Goal: Obtain resource: Obtain resource

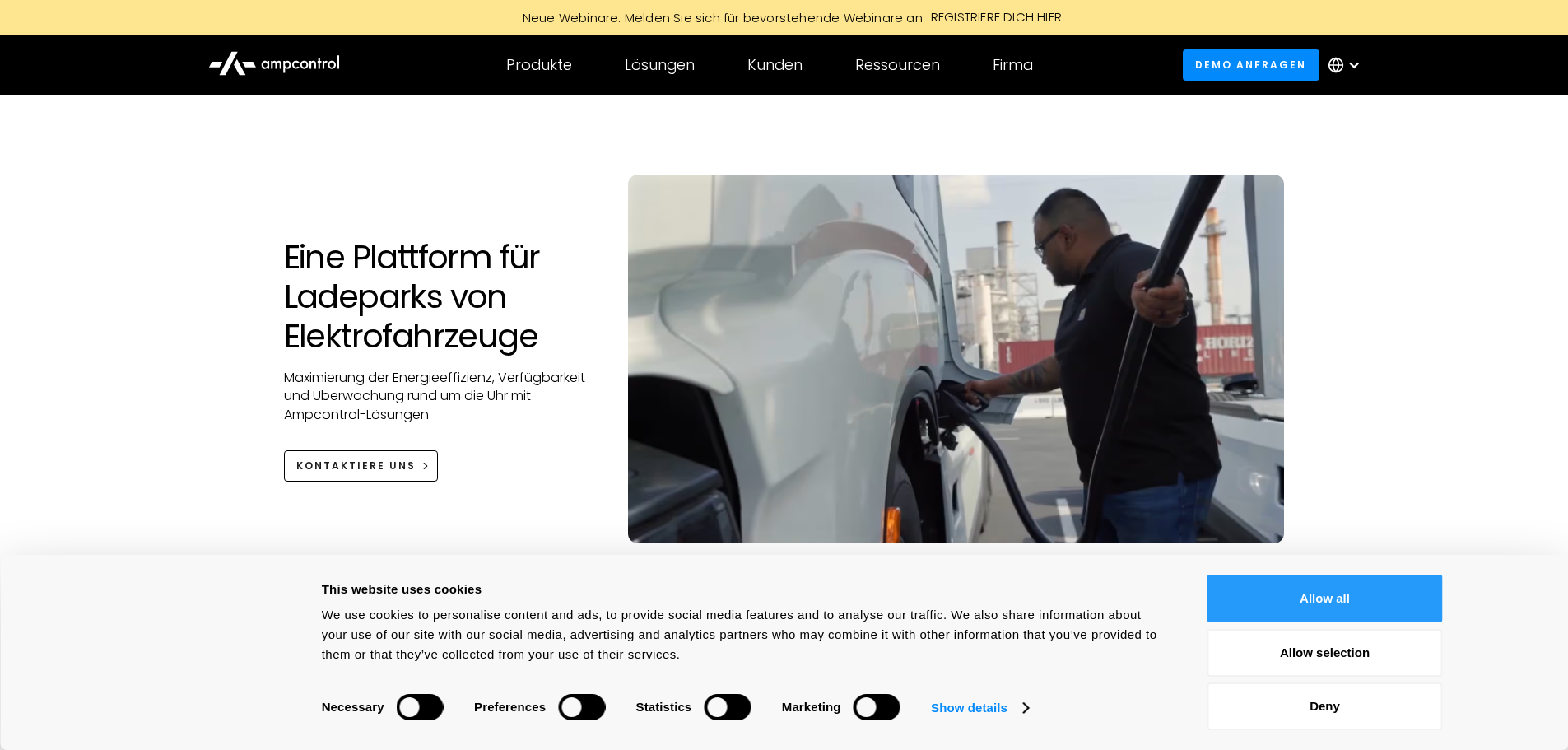
click at [1278, 591] on button "Allow all" at bounding box center [1326, 599] width 236 height 48
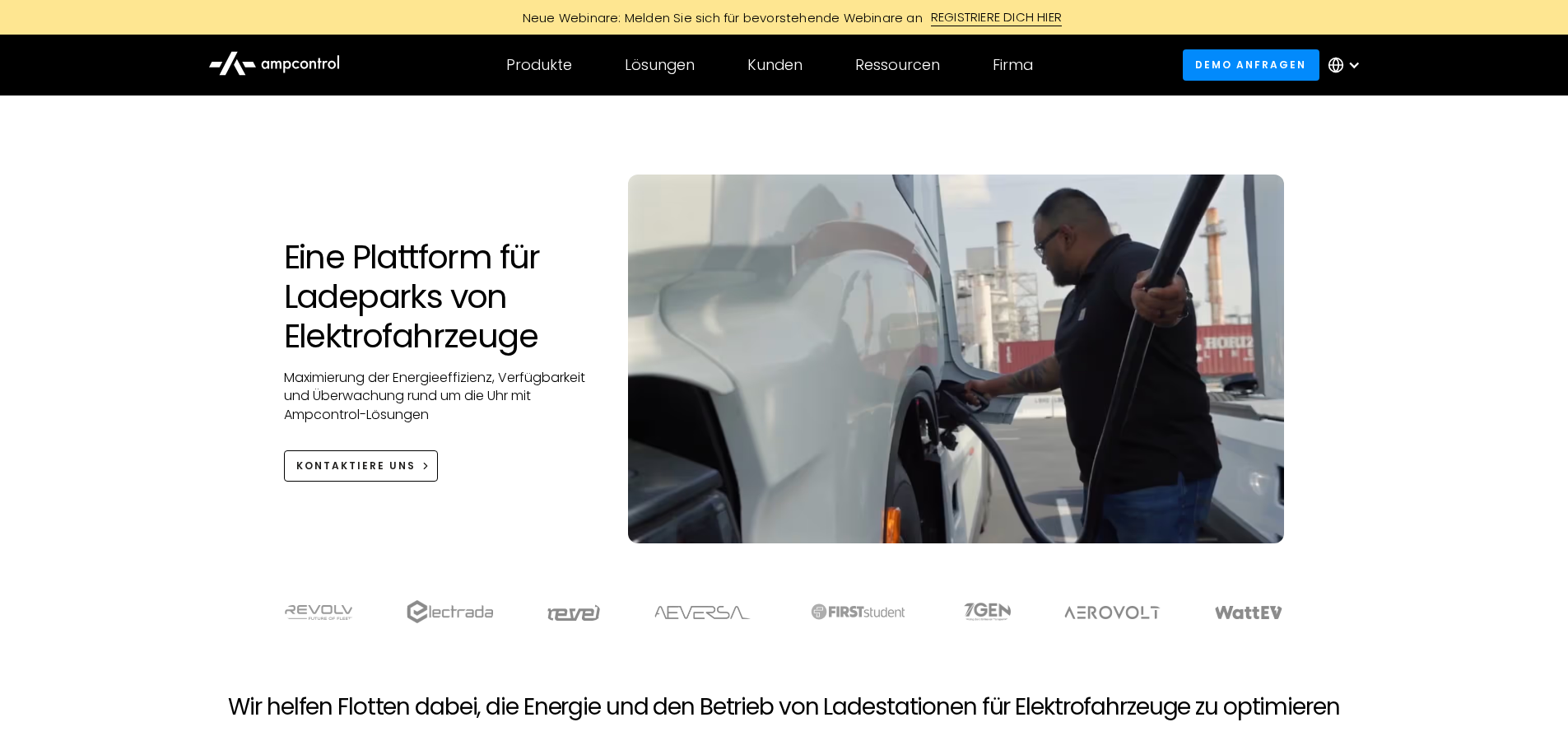
click at [263, 308] on div "Eine Plattform für Ladeparks von Elektrofahrzeuge Maximierung der Energieeffizi…" at bounding box center [784, 336] width 1568 height 481
click at [1504, 652] on div at bounding box center [784, 666] width 1568 height 53
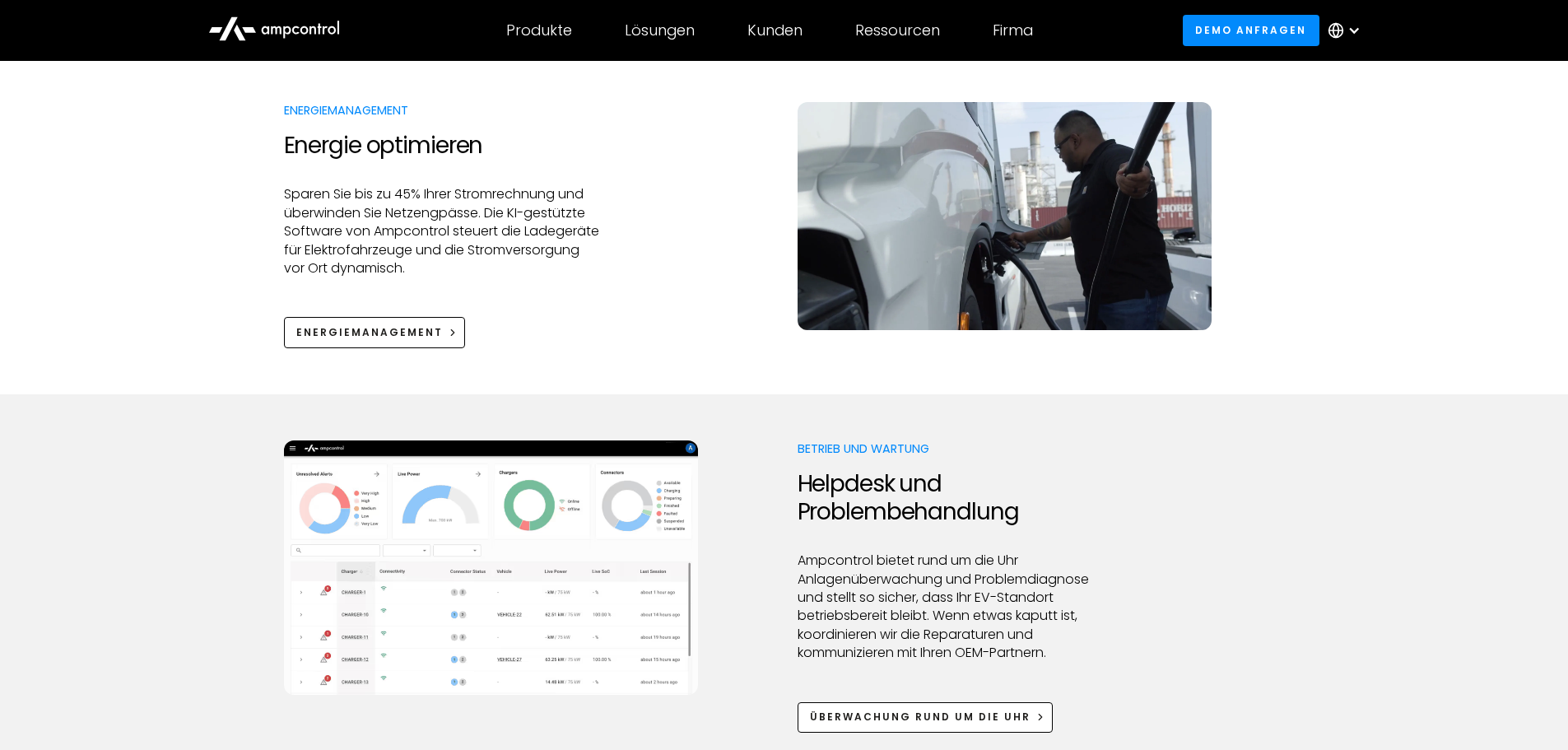
scroll to position [1482, 0]
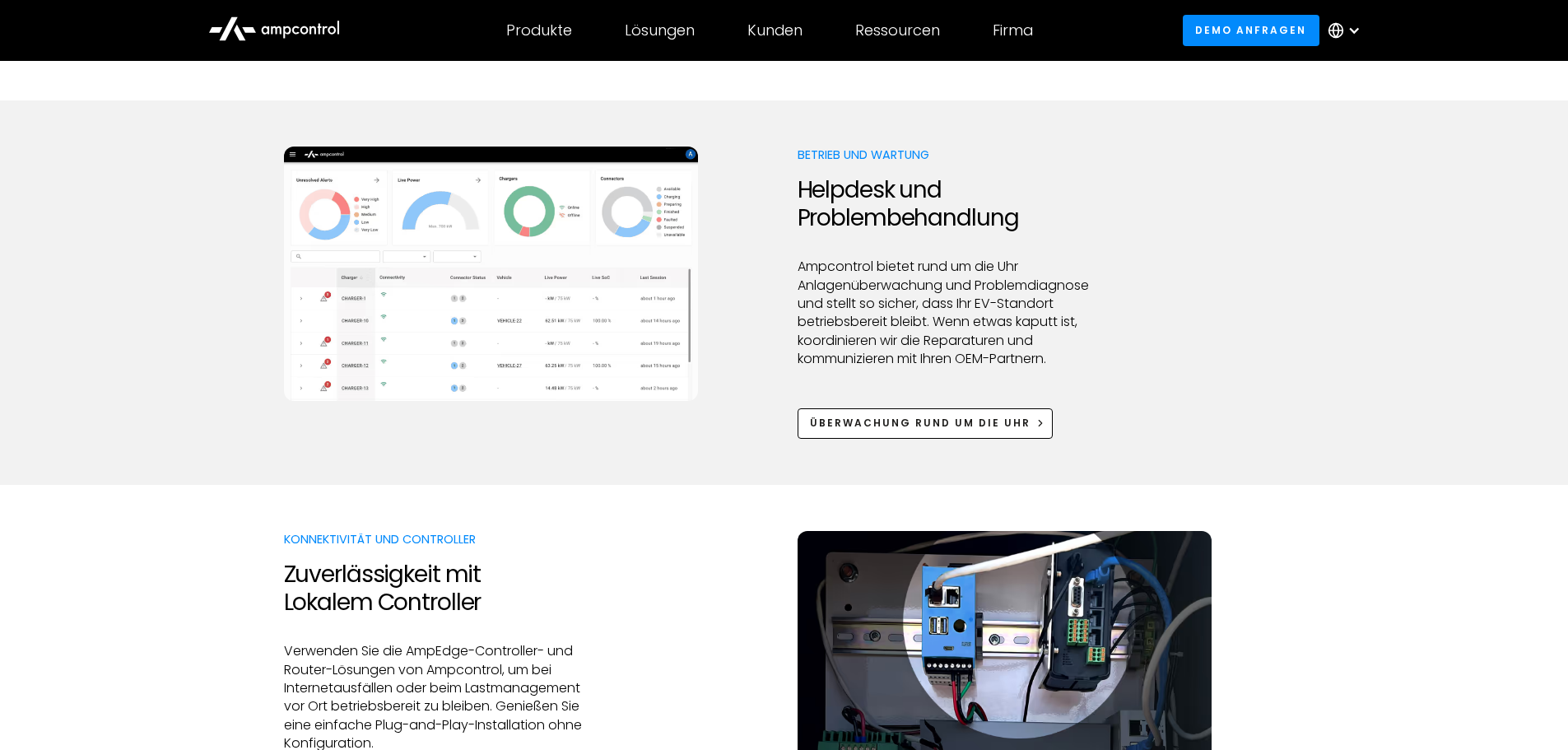
click at [575, 287] on img at bounding box center [490, 274] width 414 height 255
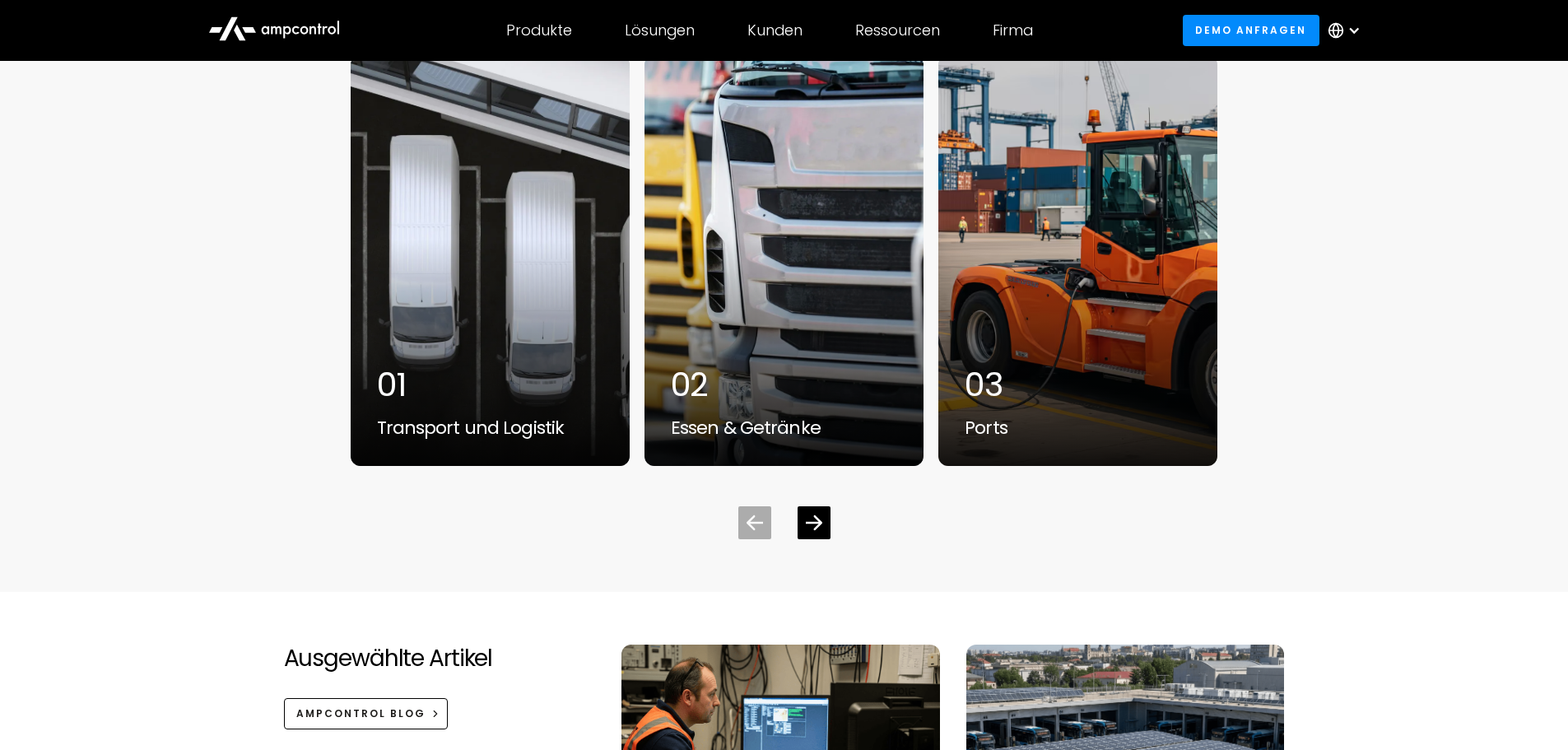
scroll to position [0, 0]
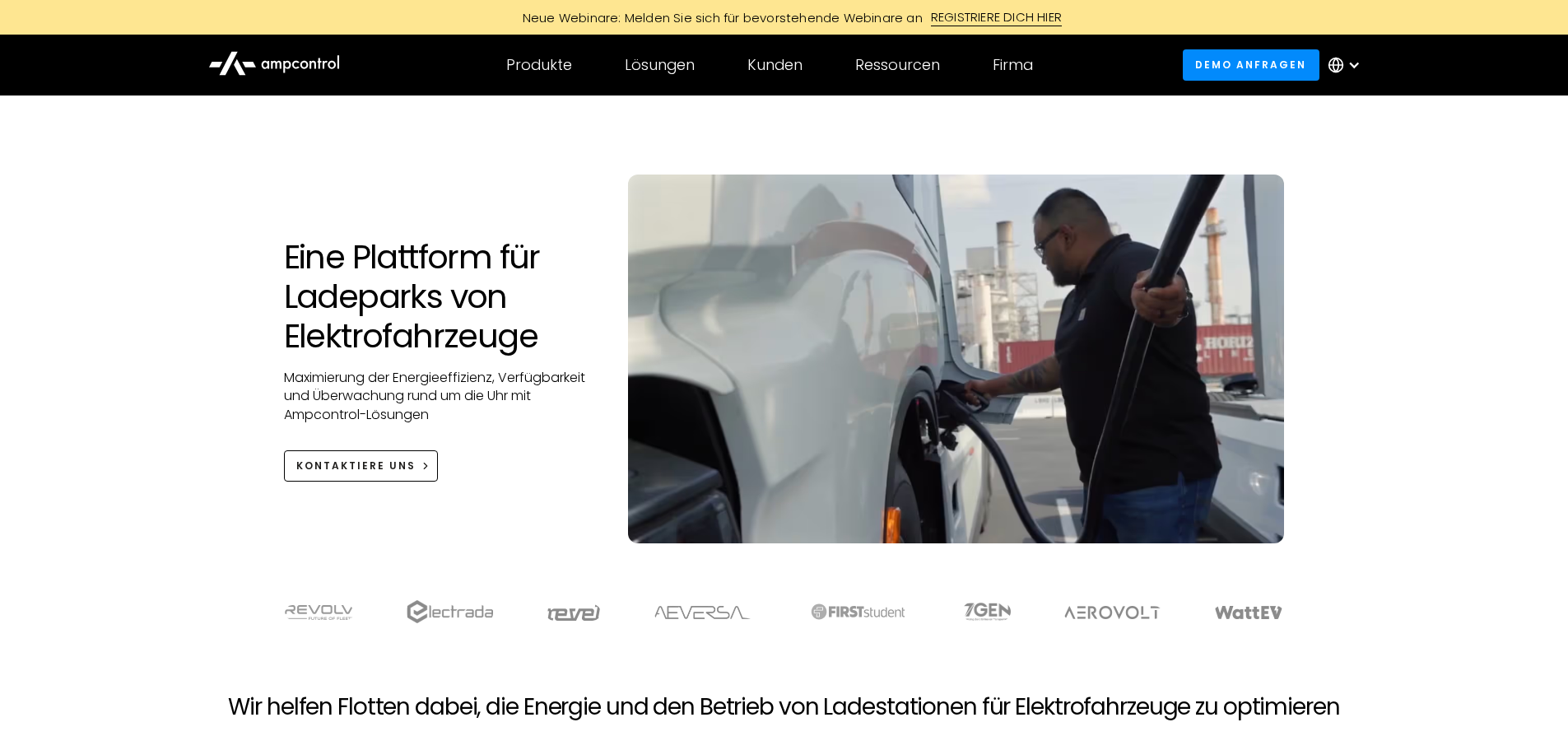
drag, startPoint x: 1299, startPoint y: 571, endPoint x: 828, endPoint y: -100, distance: 819.8
click at [1036, 75] on div "Firma UNTERNEHMEN Neuigkeiten aus dem Unternehmen Karriere Über Kontaktiere uns…" at bounding box center [1012, 64] width 93 height 58
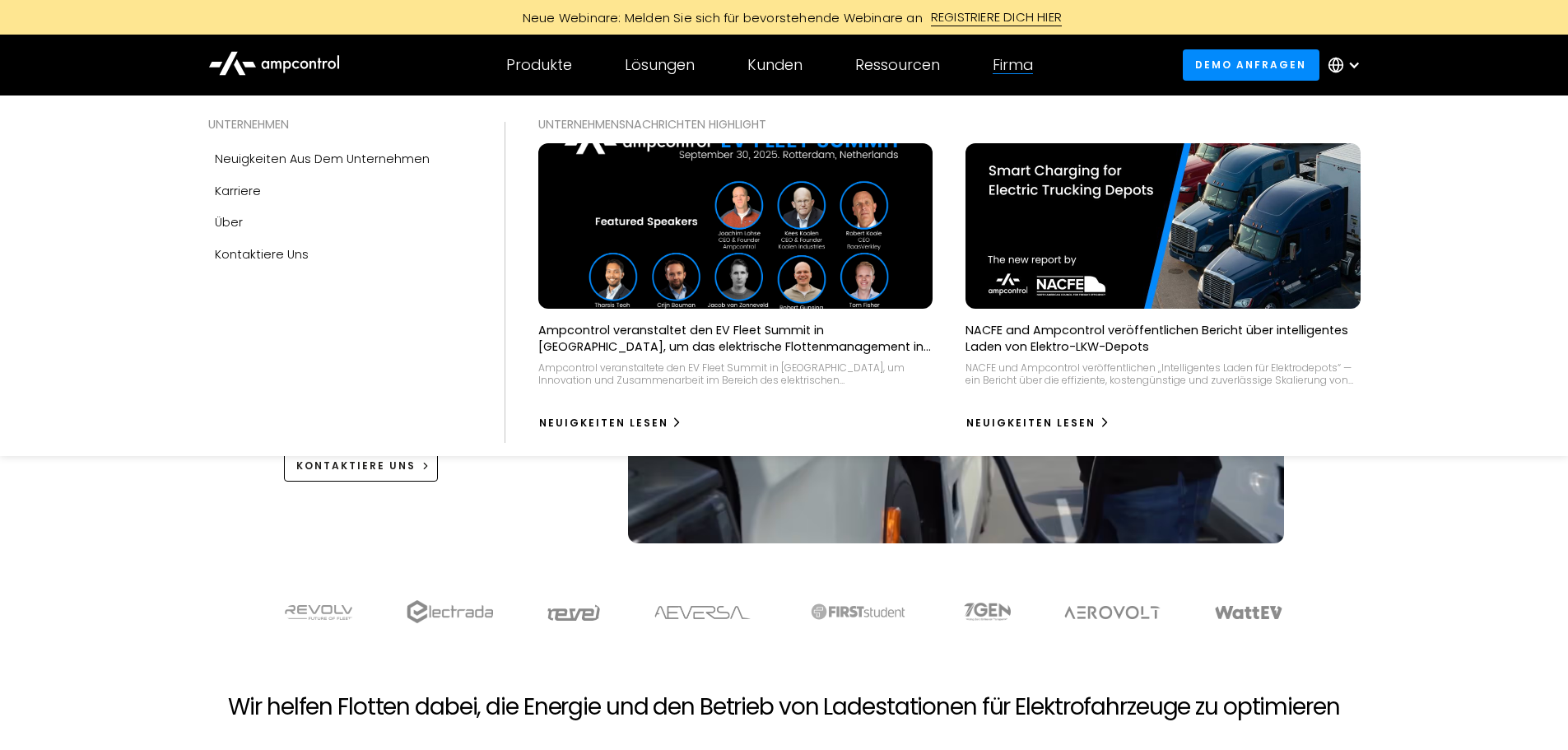
click at [1031, 58] on div "Firma" at bounding box center [1012, 65] width 41 height 18
click at [243, 231] on link "Über" at bounding box center [340, 222] width 263 height 31
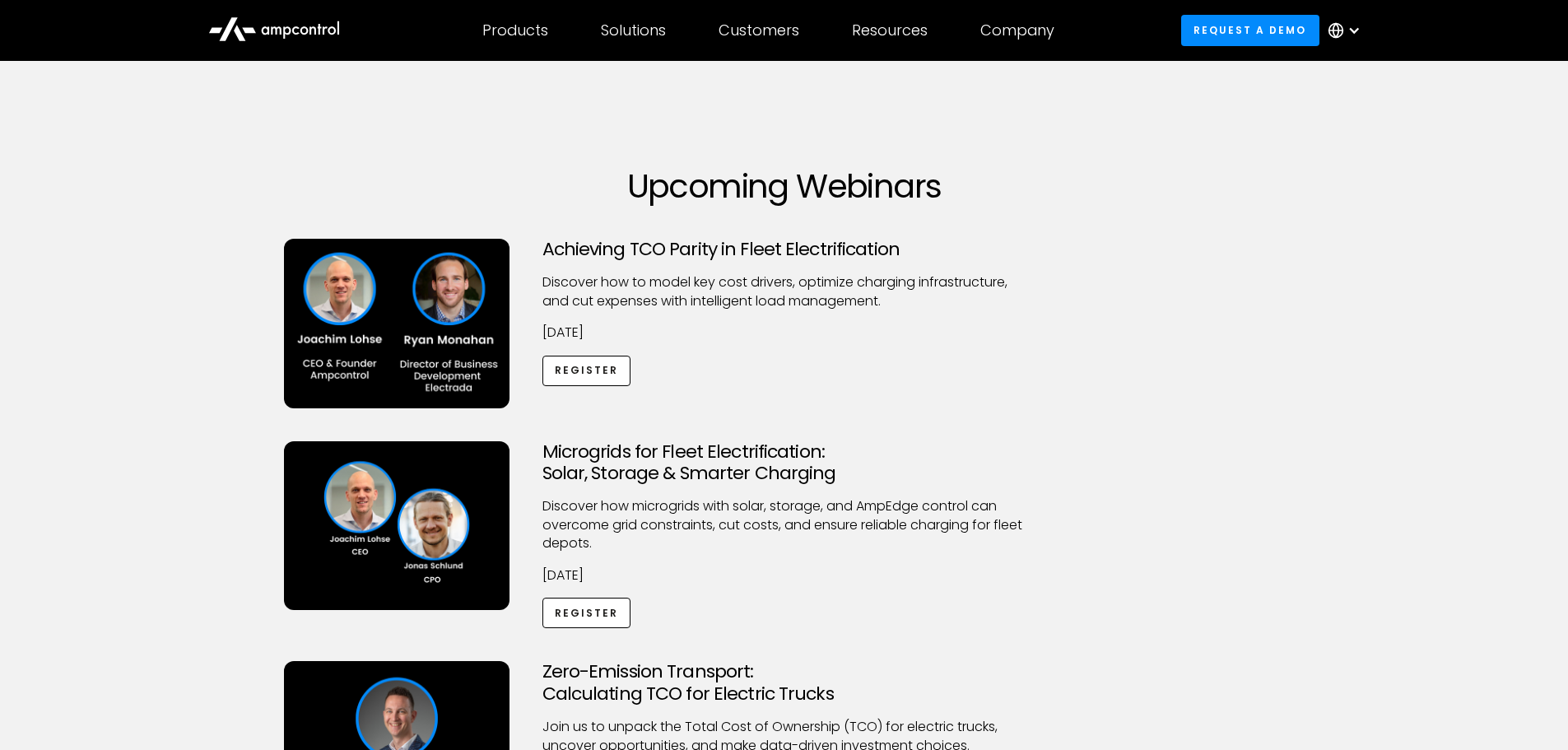
click at [1266, 400] on div "Achieving TCO Parity in Fleet Electrification Discover how to model key cost dr…" at bounding box center [784, 340] width 1034 height 203
click at [599, 610] on link "Register" at bounding box center [587, 613] width 88 height 30
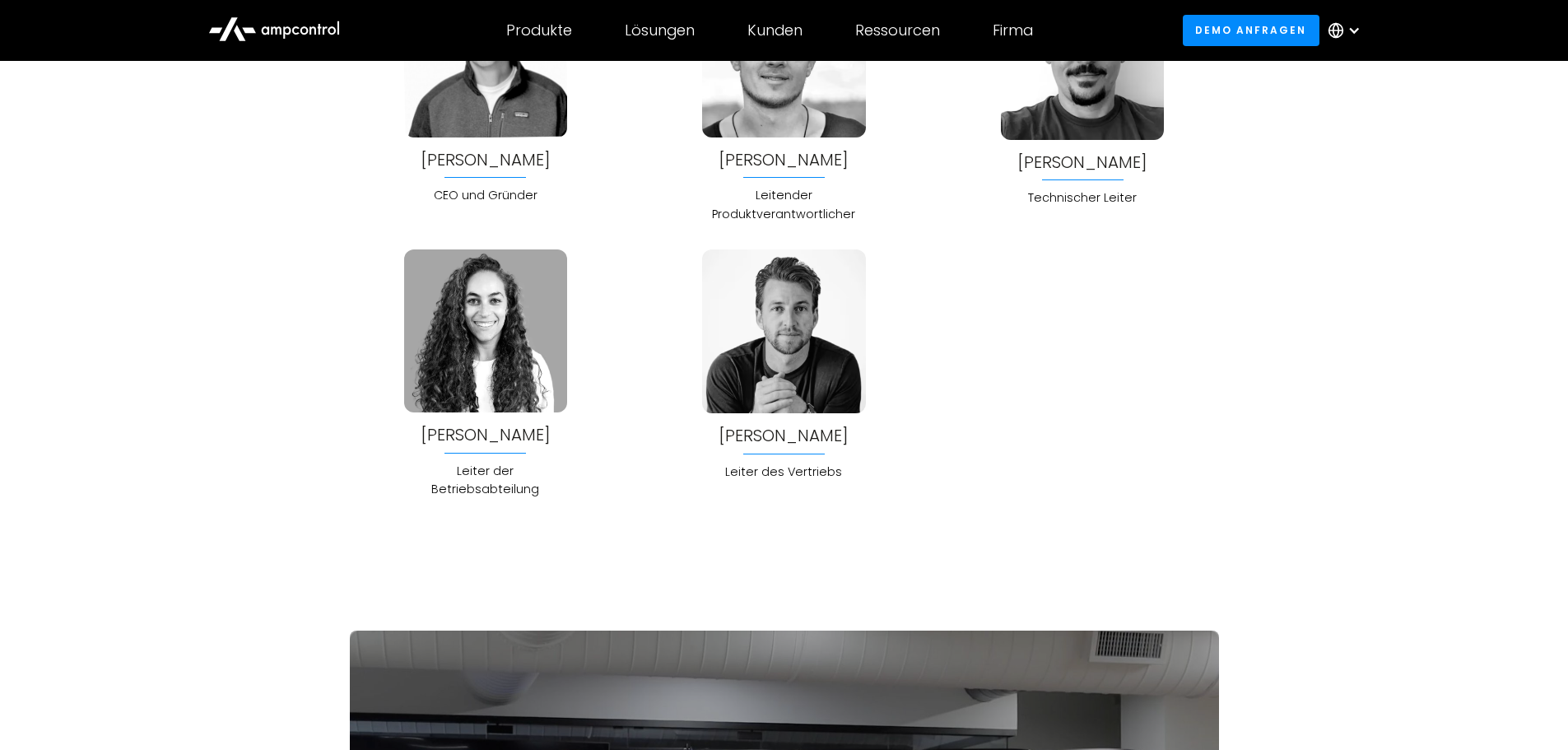
scroll to position [4445, 0]
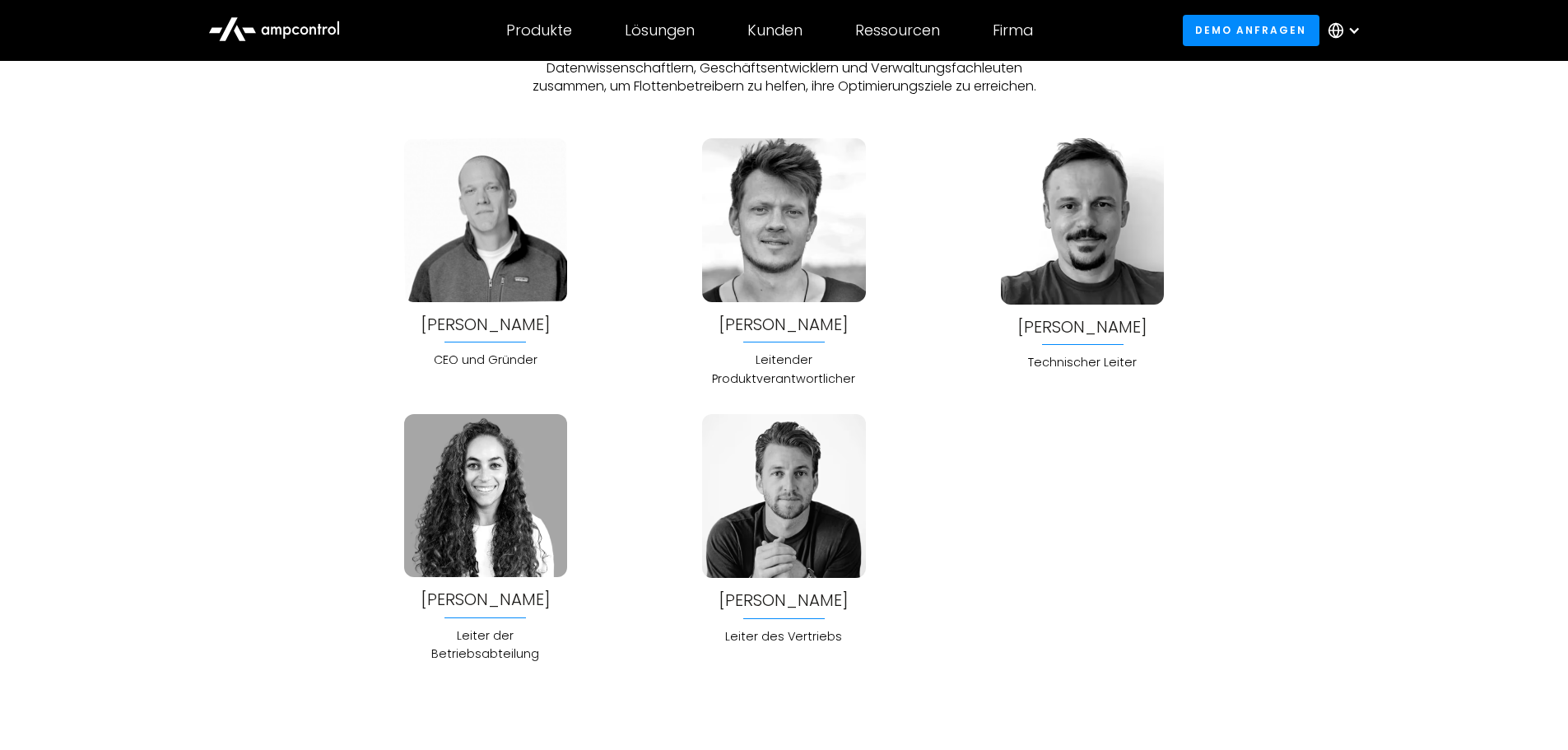
click at [1009, 384] on div "Bela Patkai Technischer Leiter" at bounding box center [1082, 263] width 273 height 250
click at [1015, 398] on div "Joachim Lohse CEO und Gründer Jonas Schlund Leitender Produktverantwortlicher B…" at bounding box center [784, 400] width 869 height 524
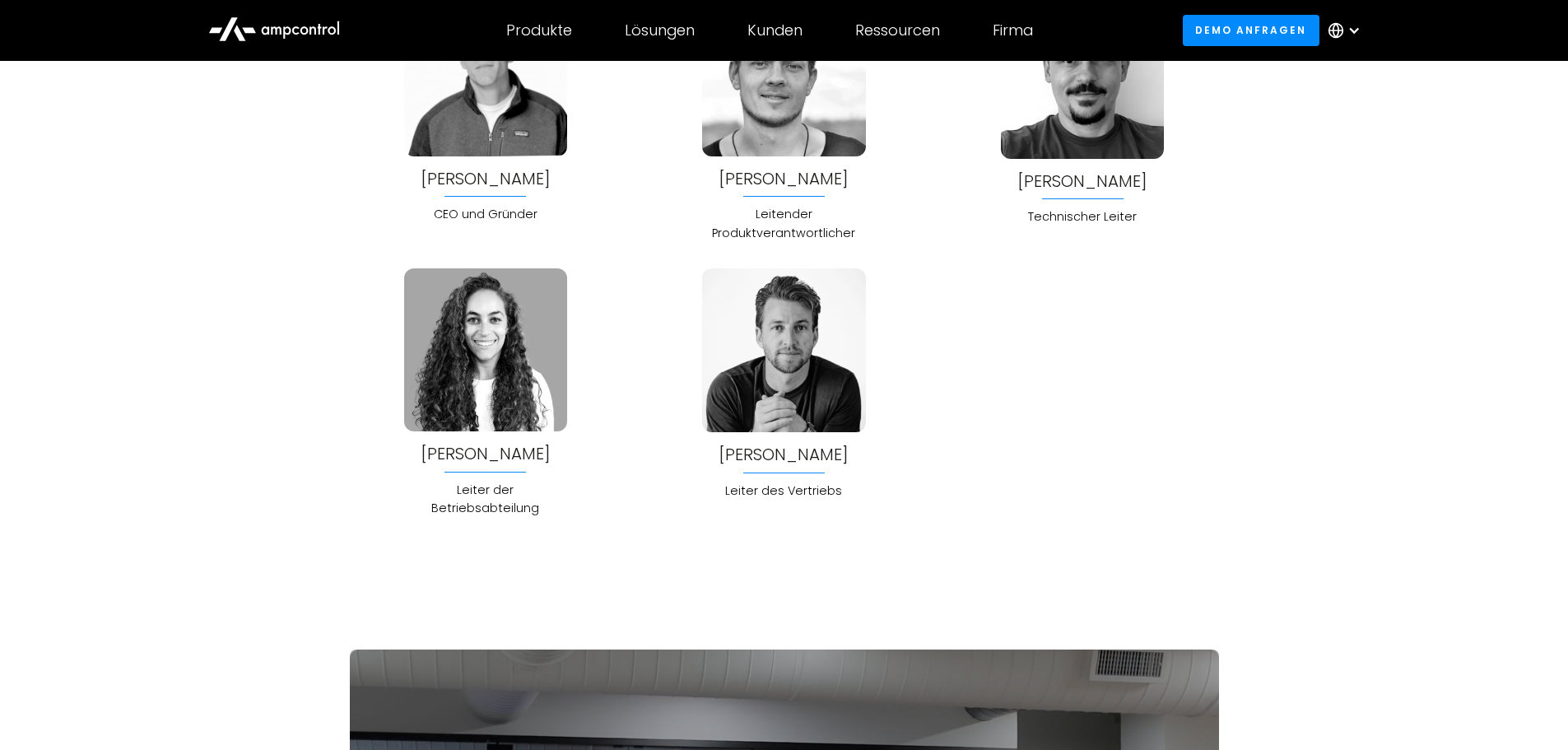
scroll to position [5021, 0]
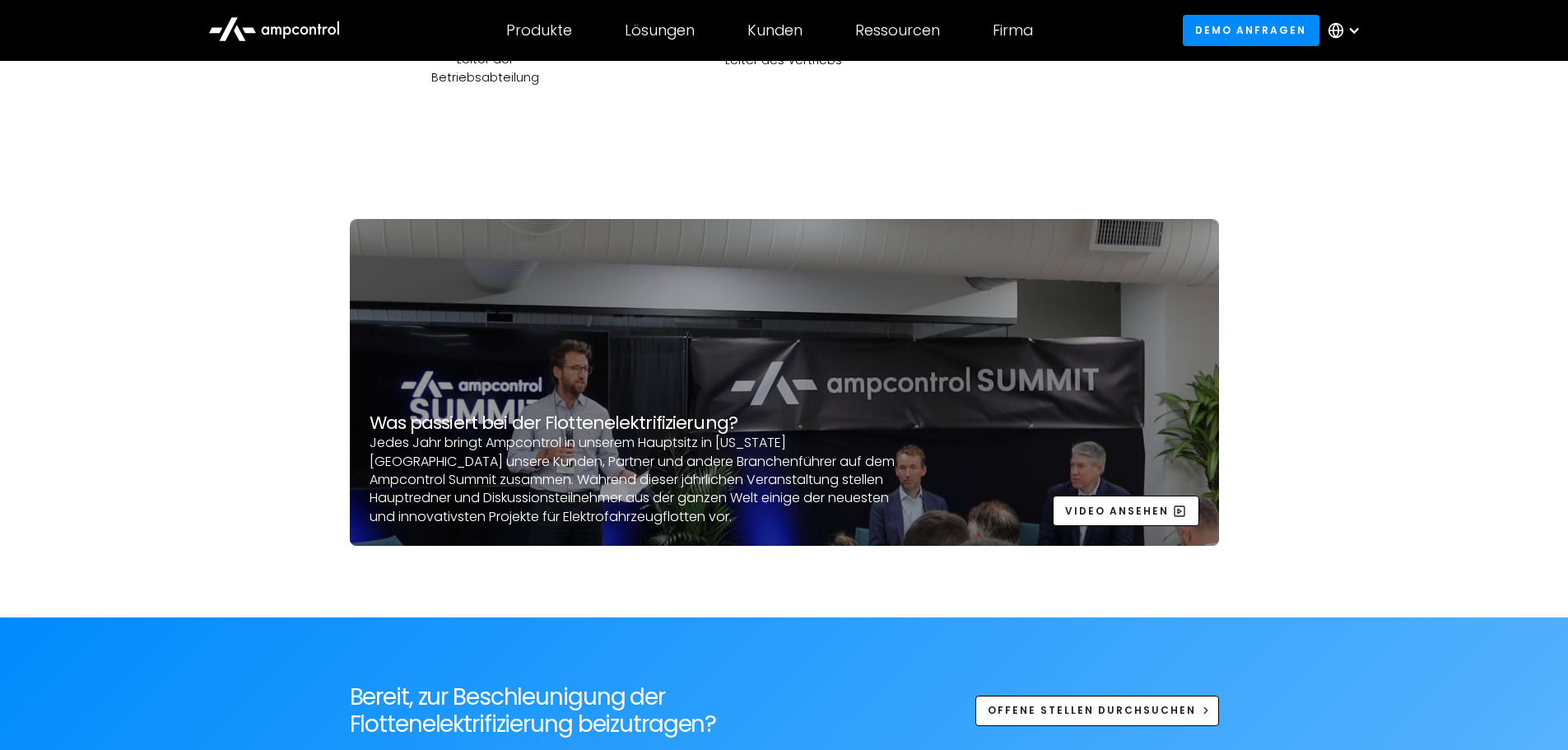
click at [1410, 344] on section "Was passiert bei der Flottenelektrifizierung? Jedes Jahr bringt Ampcontrol in u…" at bounding box center [784, 385] width 1568 height 464
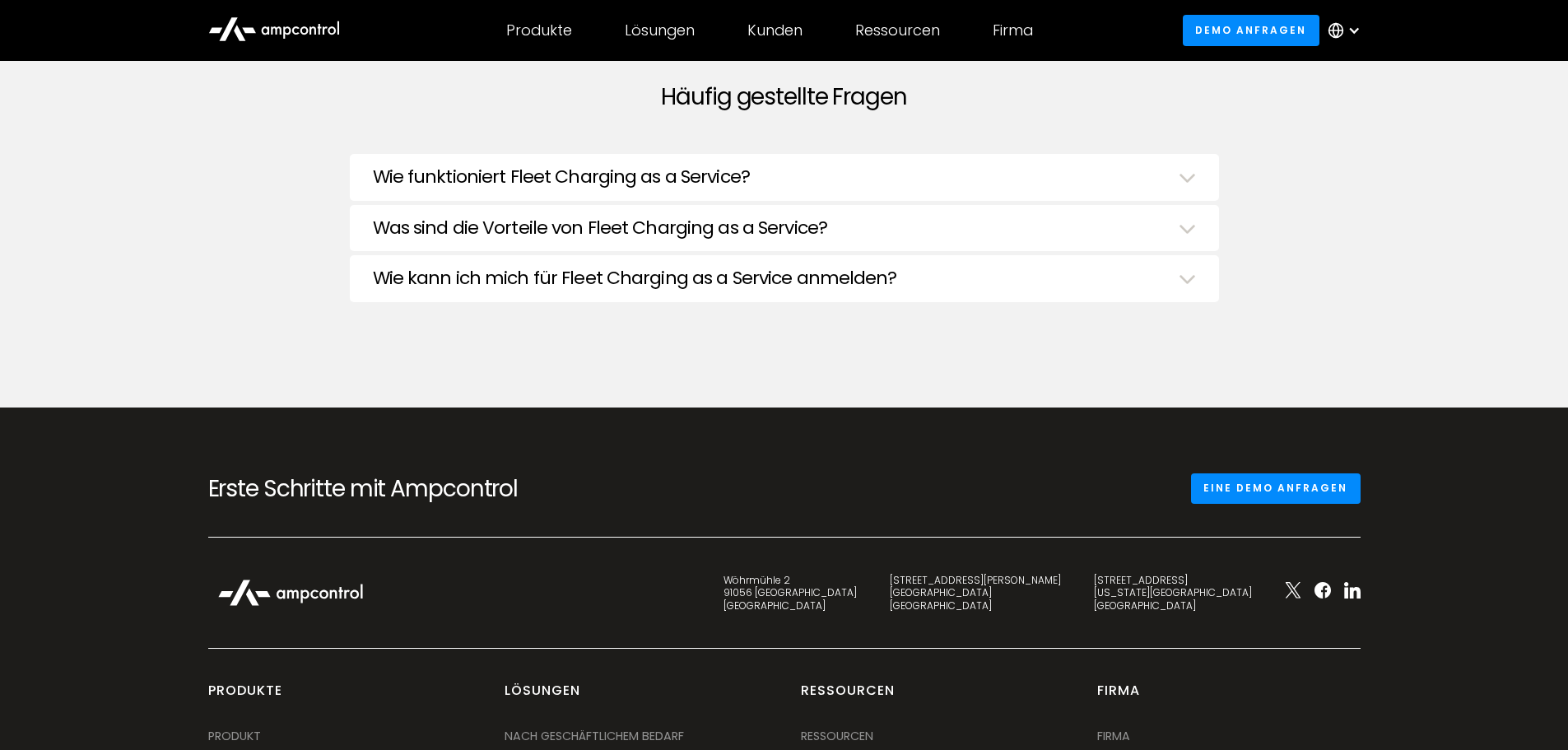
scroll to position [6174, 0]
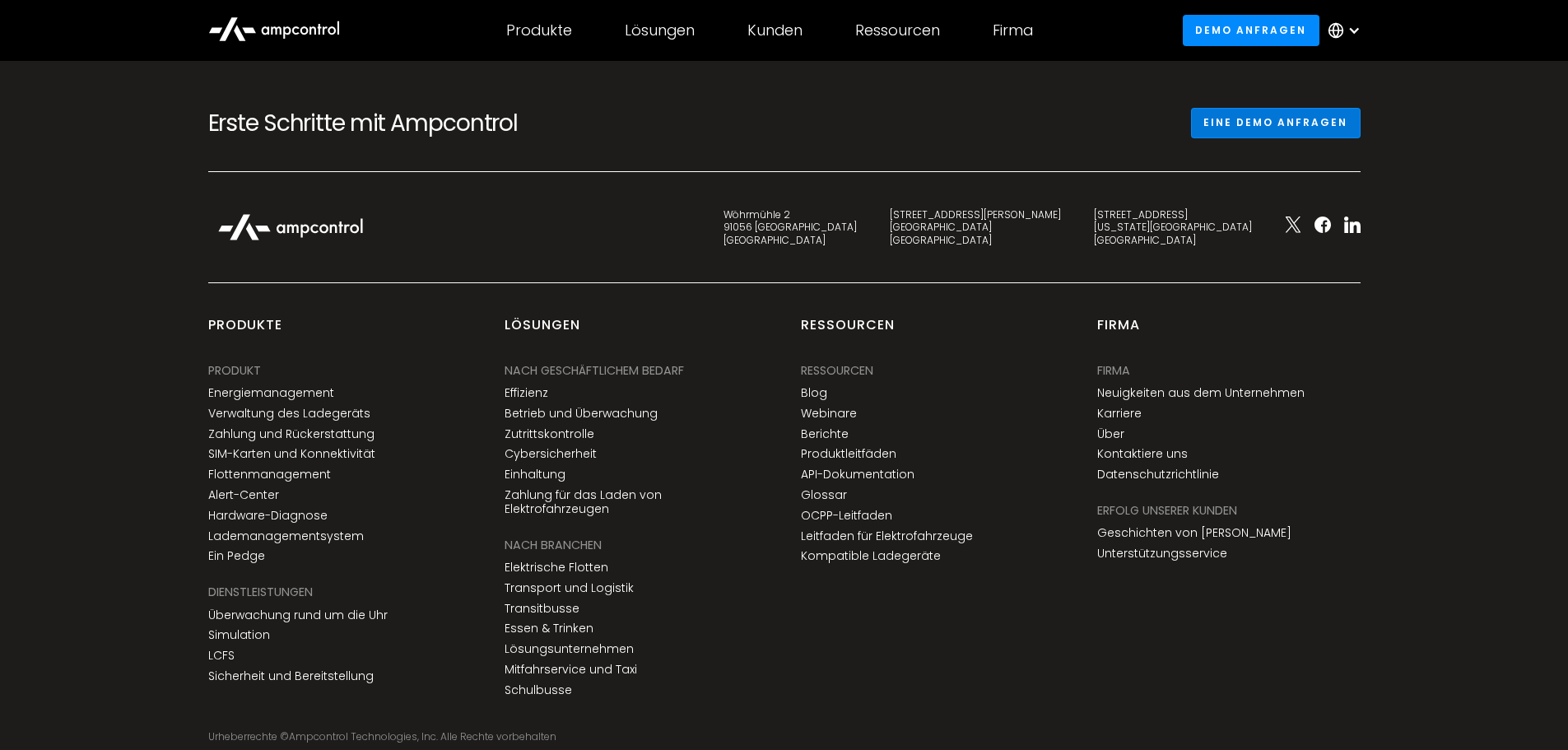
click at [1304, 109] on link "Eine Demo anfragen" at bounding box center [1276, 123] width 170 height 30
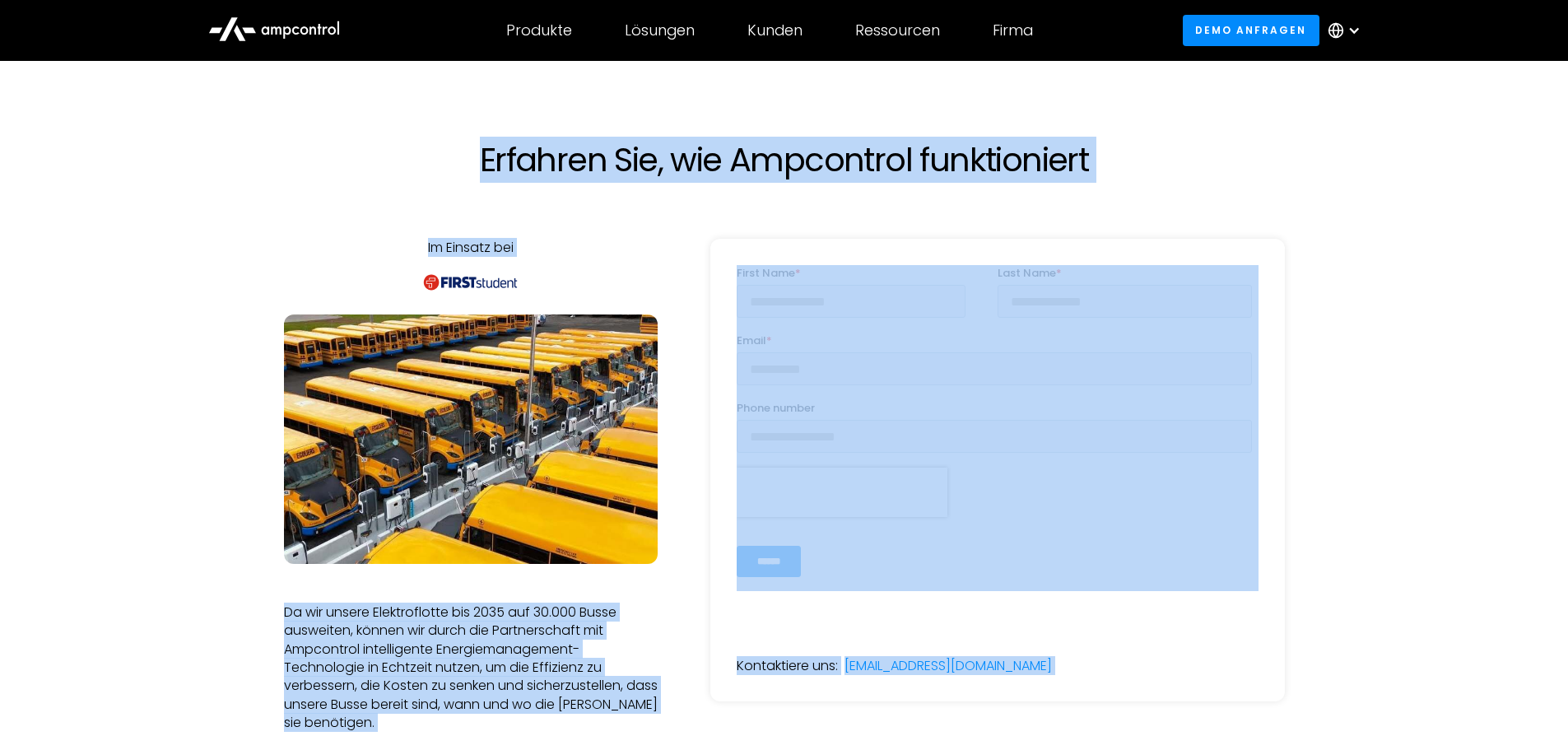
drag, startPoint x: 379, startPoint y: 507, endPoint x: 1426, endPoint y: 83, distance: 1129.6
click at [1426, 83] on div "Erfahren Sie, wie Ampcontrol funktioniert Im Einsatz bei Da wir unsere Elektrof…" at bounding box center [784, 530] width 1568 height 938
click at [1347, 305] on div "Im Einsatz bei Da wir unsere Elektroflotte bis 2035 auf 30.000 Busse ausweiten,…" at bounding box center [784, 498] width 1568 height 639
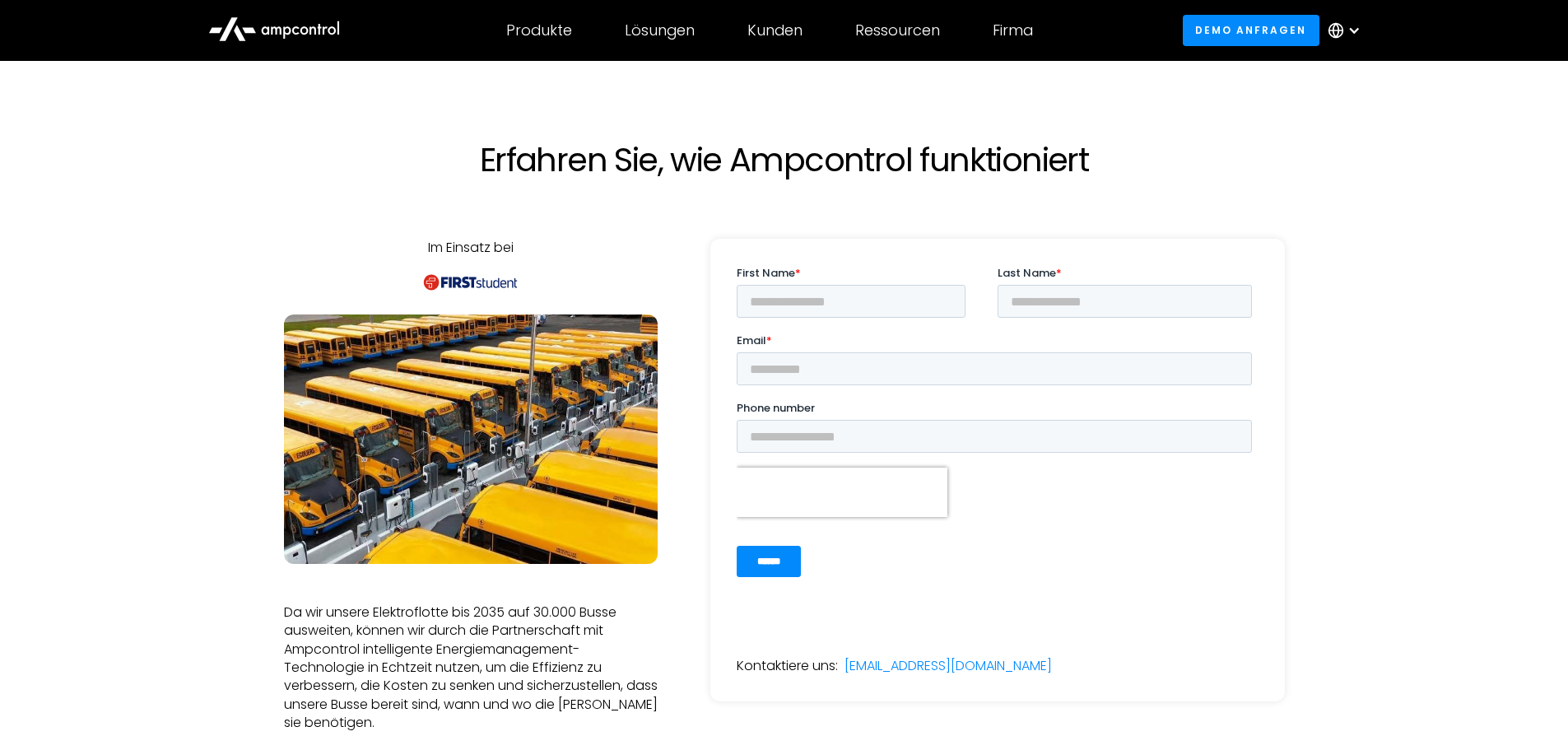
click at [975, 418] on div "Phone number" at bounding box center [997, 426] width 521 height 53
click at [899, 438] on input "Phone number" at bounding box center [993, 437] width 515 height 33
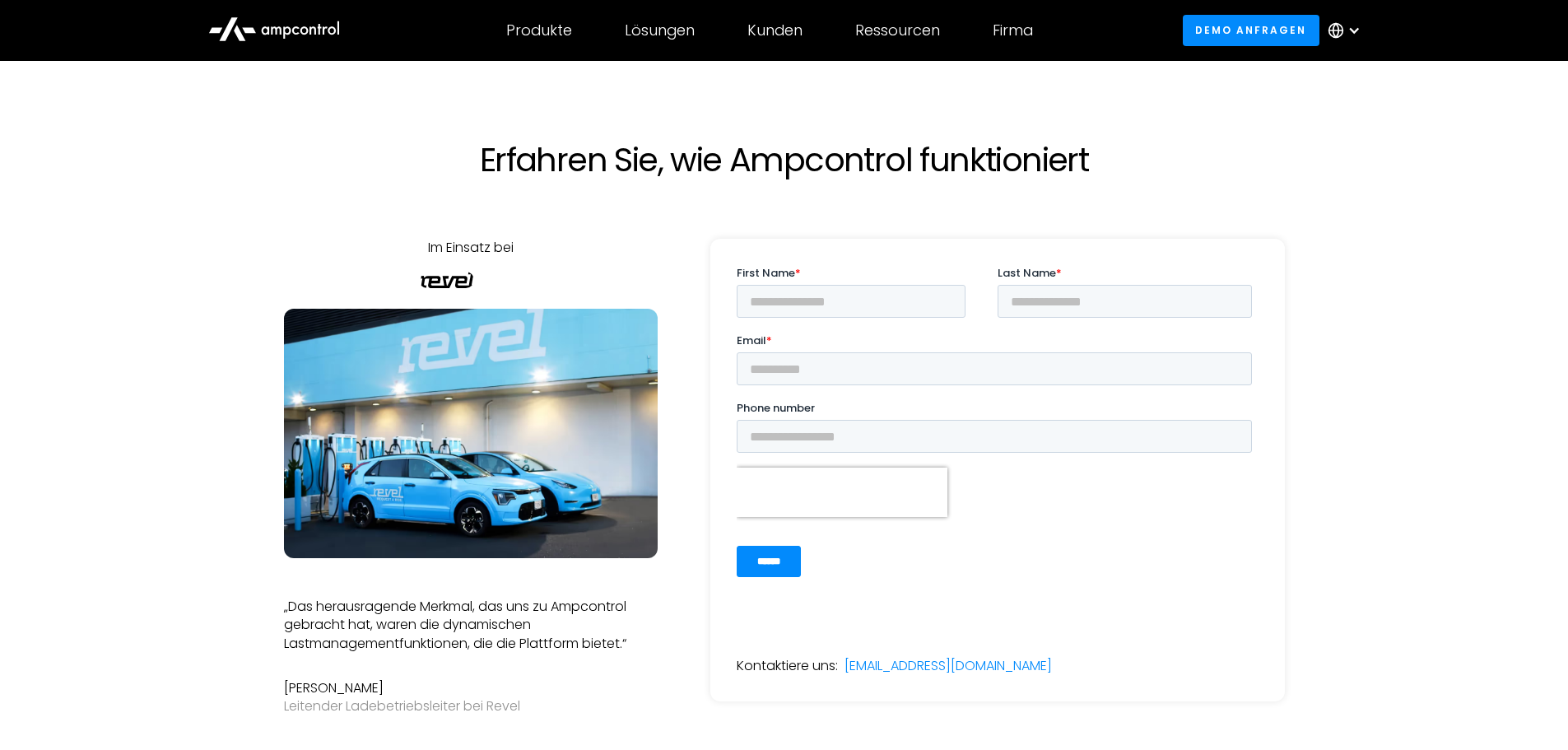
click at [1047, 351] on div "Email *" at bounding box center [997, 358] width 521 height 53
click at [1129, 275] on label "Last Name *" at bounding box center [1127, 274] width 261 height 17
click at [1129, 285] on input "Last Name *" at bounding box center [1124, 301] width 254 height 33
click at [1113, 299] on input "Last Name *" at bounding box center [1124, 301] width 254 height 33
click at [1059, 375] on input "Email *" at bounding box center [993, 369] width 515 height 33
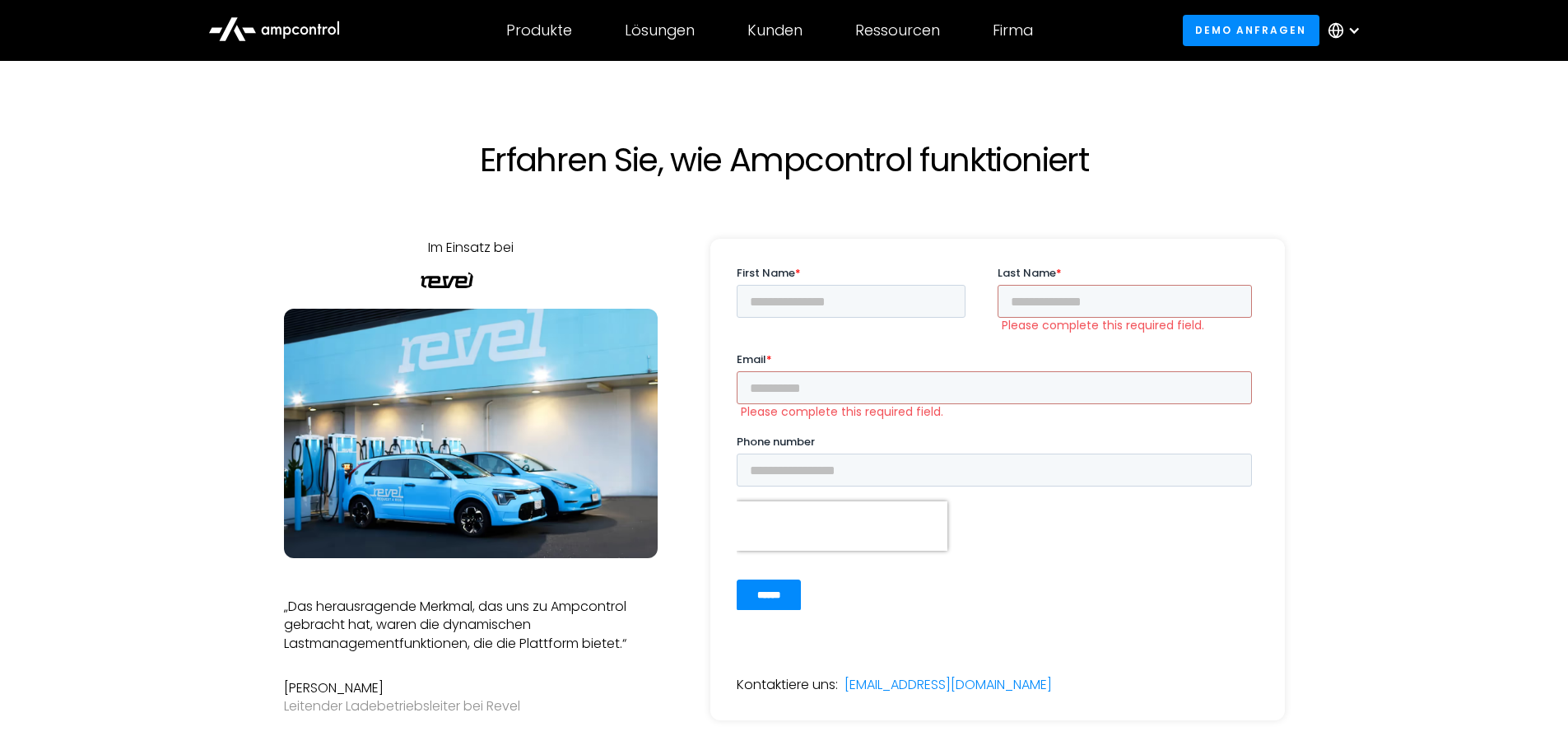
click at [1379, 345] on div "Im Einsatz bei Da wir unsere Elektroflotte bis 2035 auf 30.000 Busse ausweiten,…" at bounding box center [784, 498] width 1568 height 639
click at [1340, 34] on icon at bounding box center [1336, 30] width 17 height 17
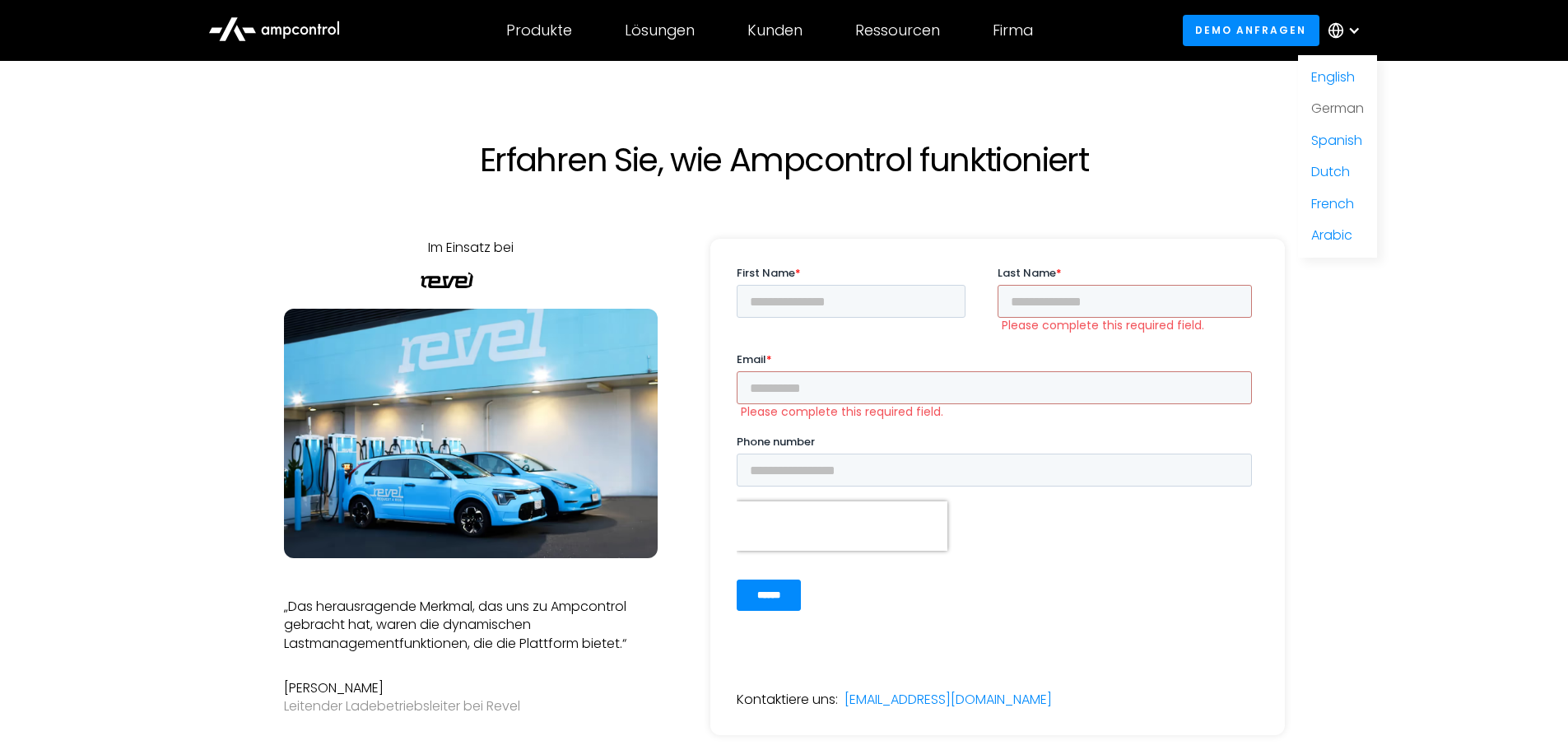
click at [1344, 111] on link "German" at bounding box center [1337, 108] width 53 height 19
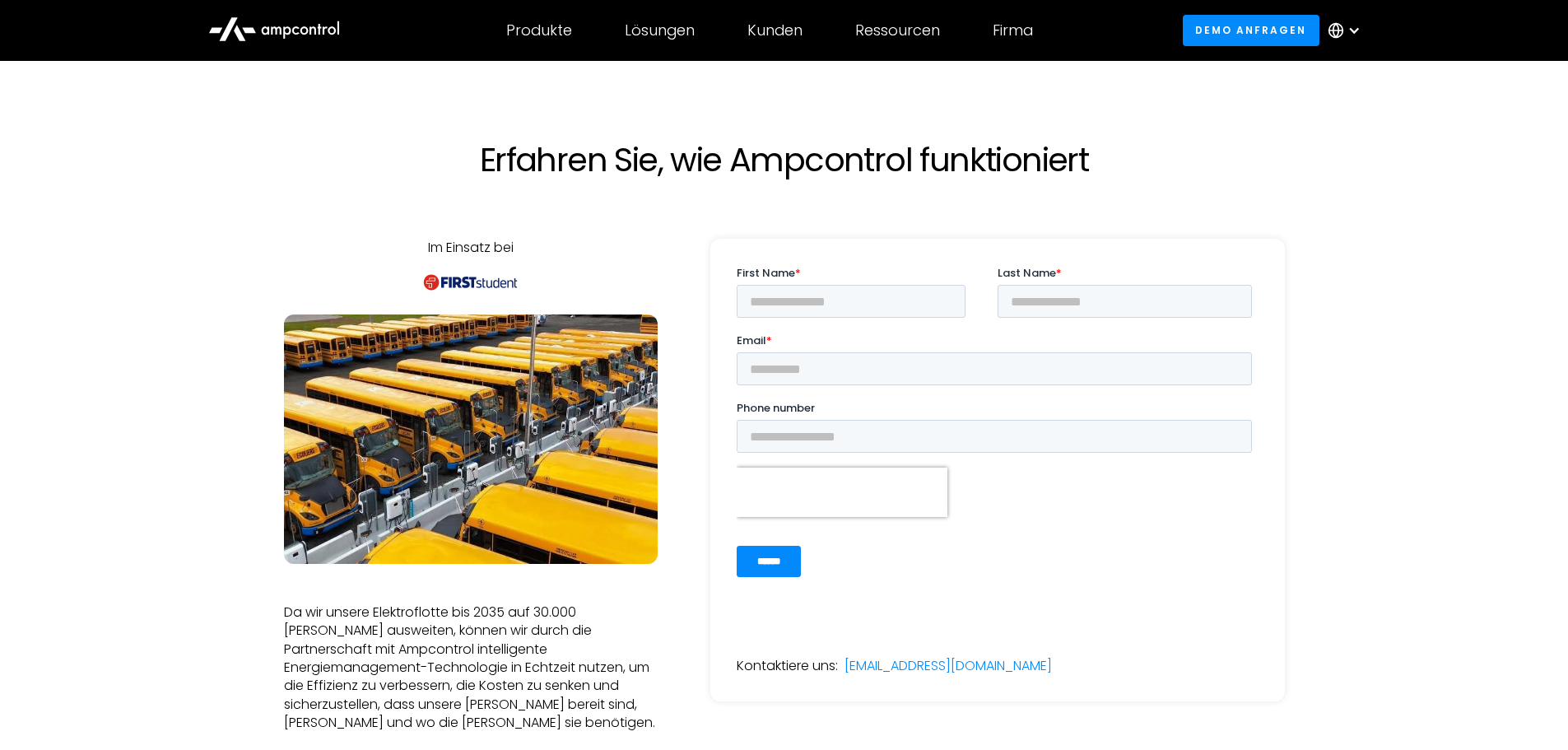
click at [1351, 12] on div at bounding box center [1348, 30] width 58 height 50
click at [1348, 105] on link "German" at bounding box center [1337, 108] width 53 height 19
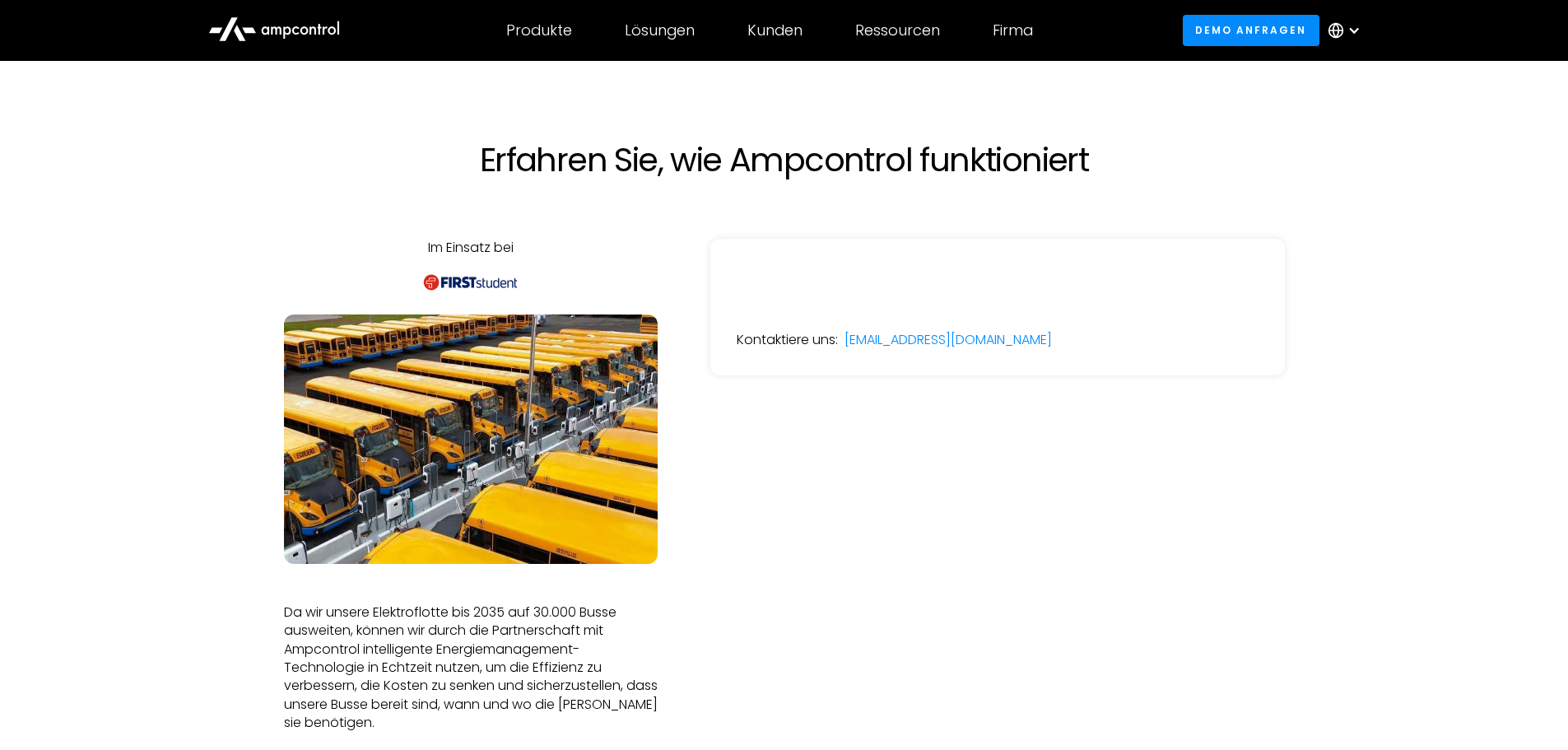
click at [1358, 43] on div at bounding box center [1348, 30] width 58 height 50
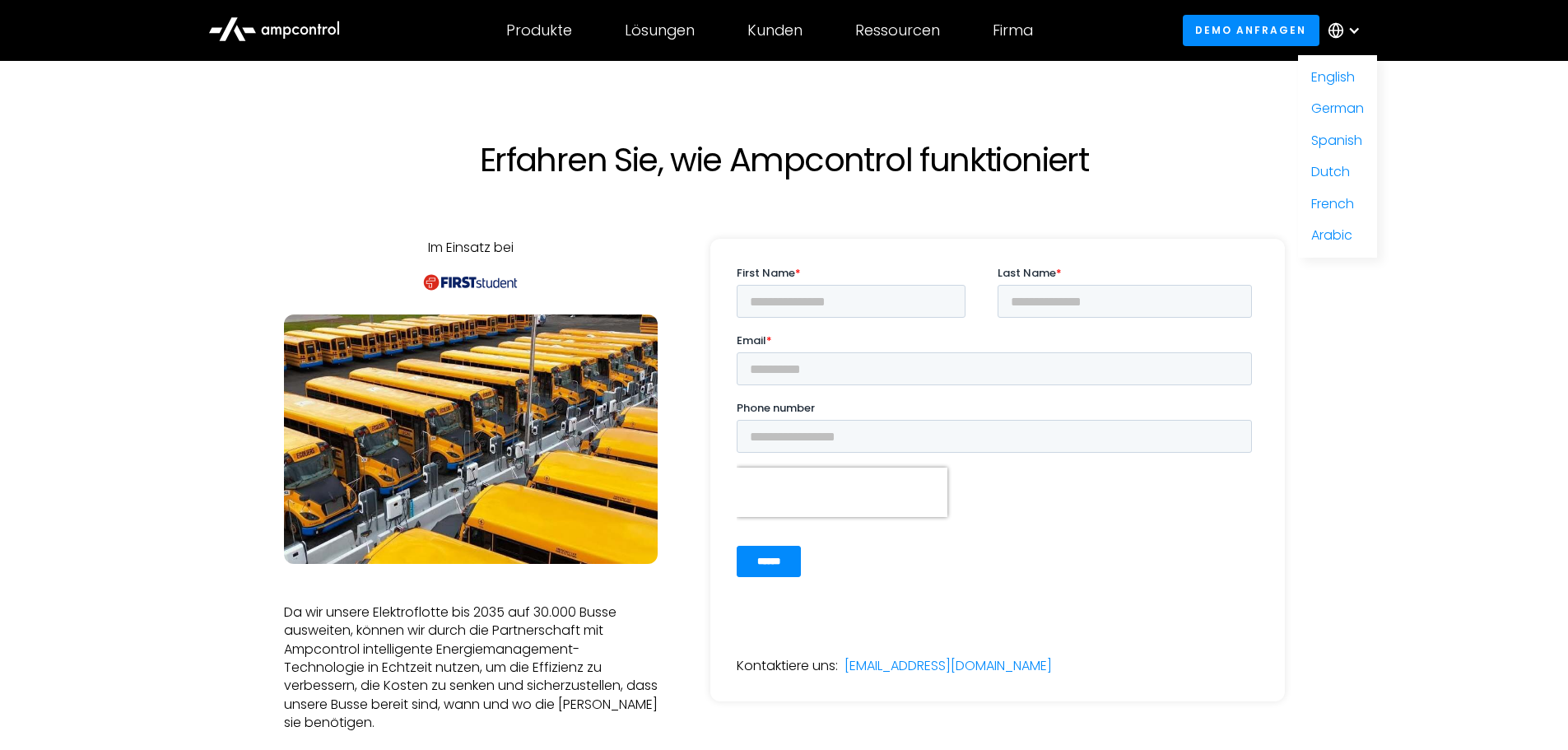
click at [1354, 88] on div "English German Spanish Dutch French Arabic" at bounding box center [1337, 156] width 53 height 176
click at [1346, 79] on link "English" at bounding box center [1332, 76] width 43 height 19
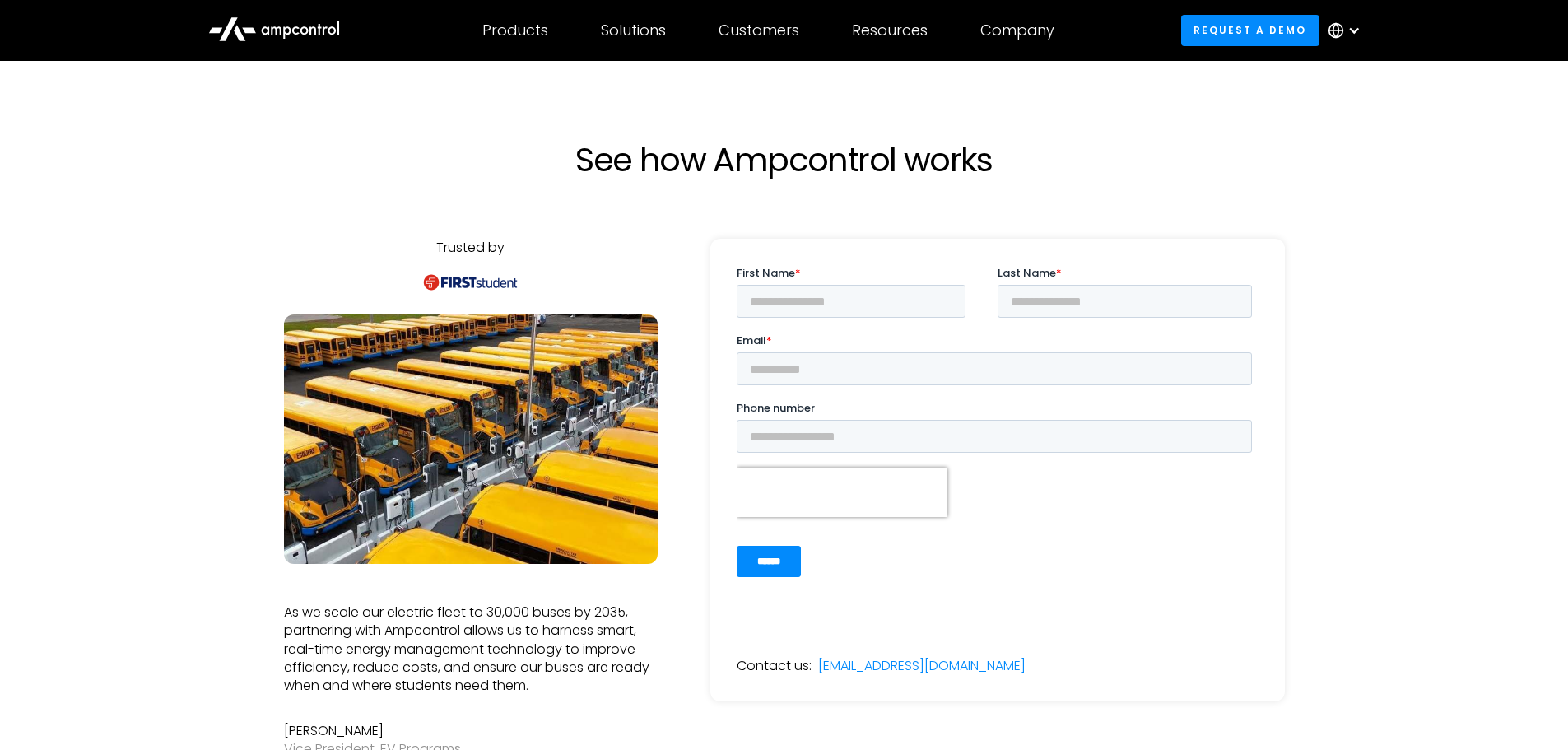
click at [1357, 35] on div at bounding box center [1354, 30] width 13 height 13
click at [1344, 110] on link "German" at bounding box center [1337, 108] width 53 height 19
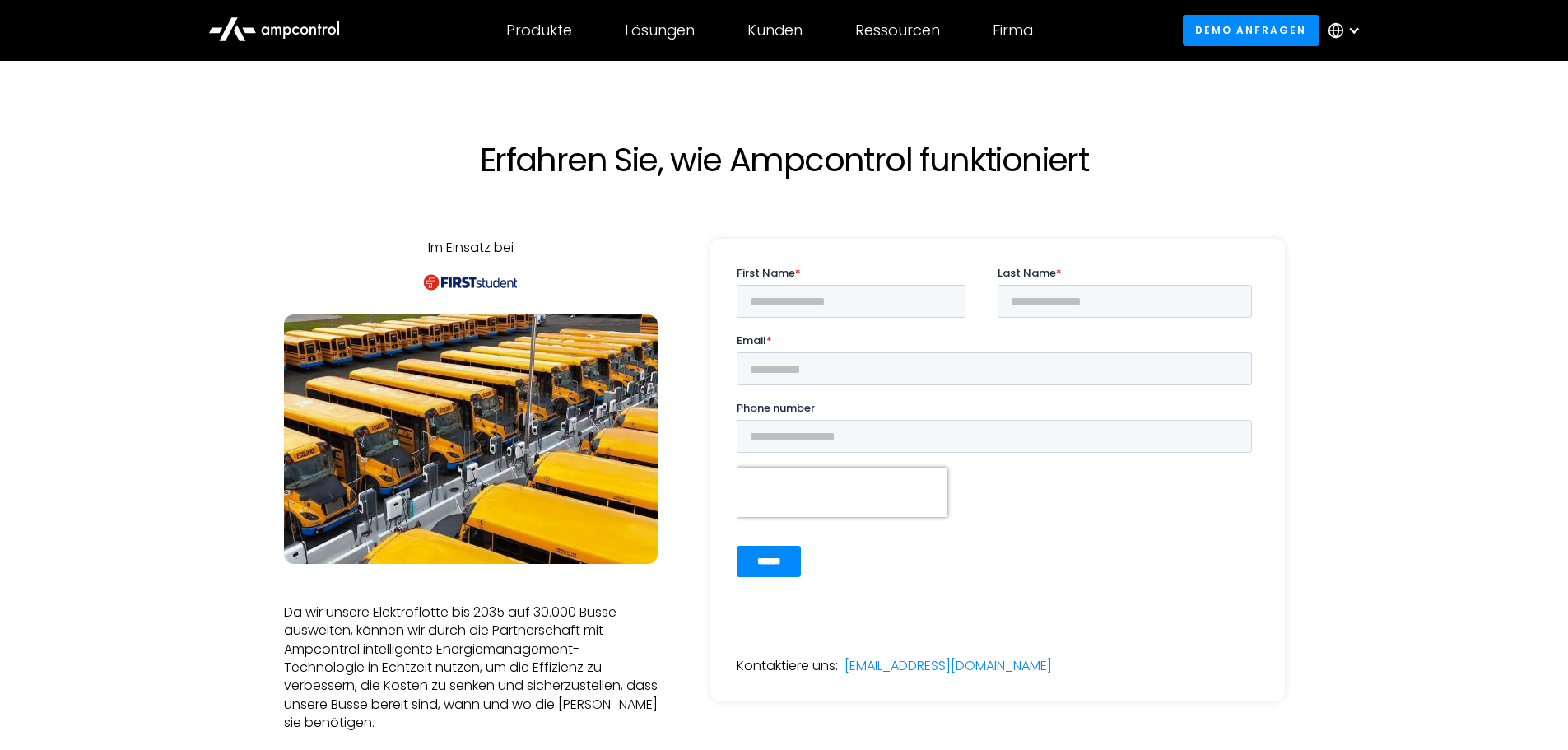
click at [1368, 26] on div at bounding box center [1348, 30] width 58 height 50
click at [1348, 84] on link "English" at bounding box center [1332, 76] width 43 height 19
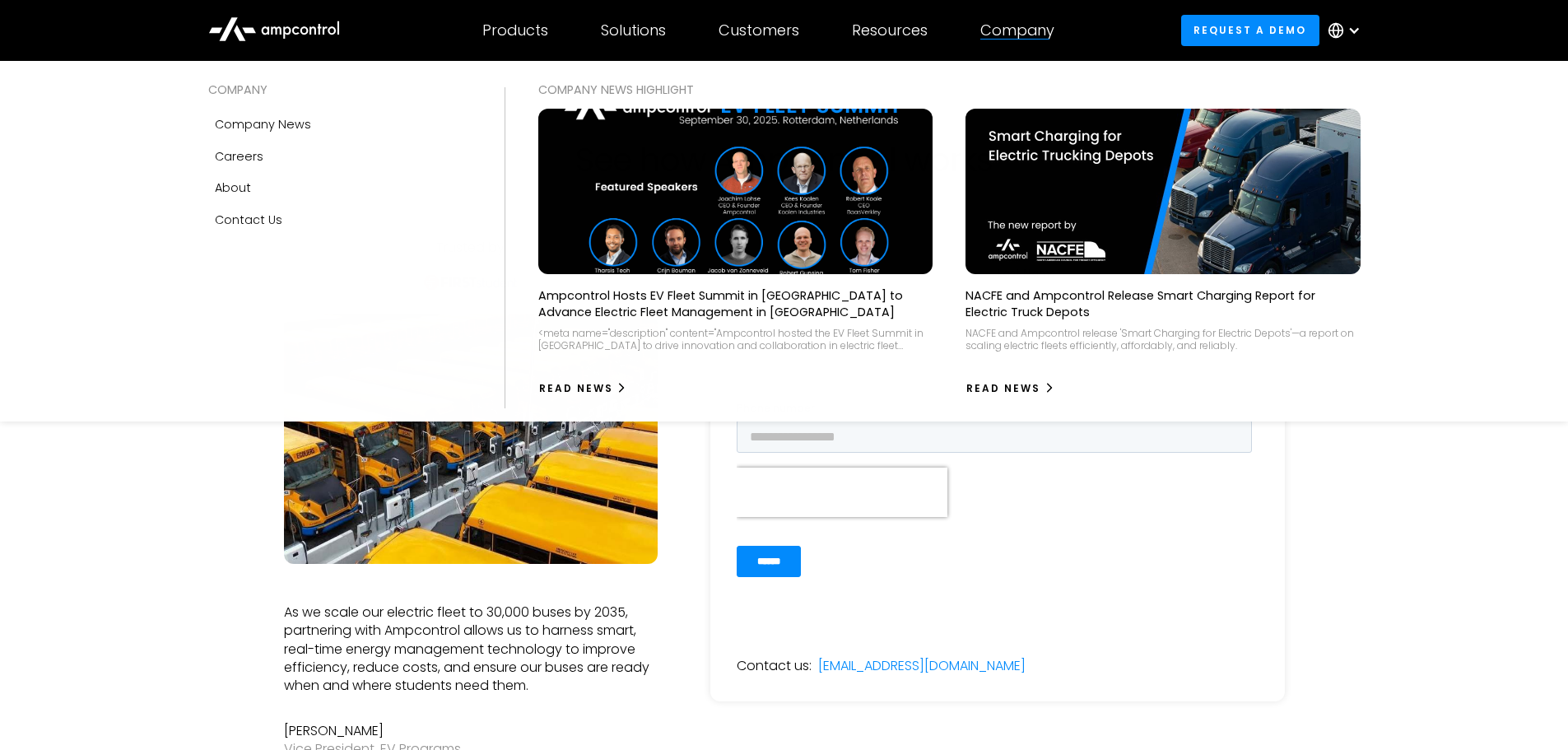
click at [1016, 32] on div "Company" at bounding box center [1017, 30] width 74 height 18
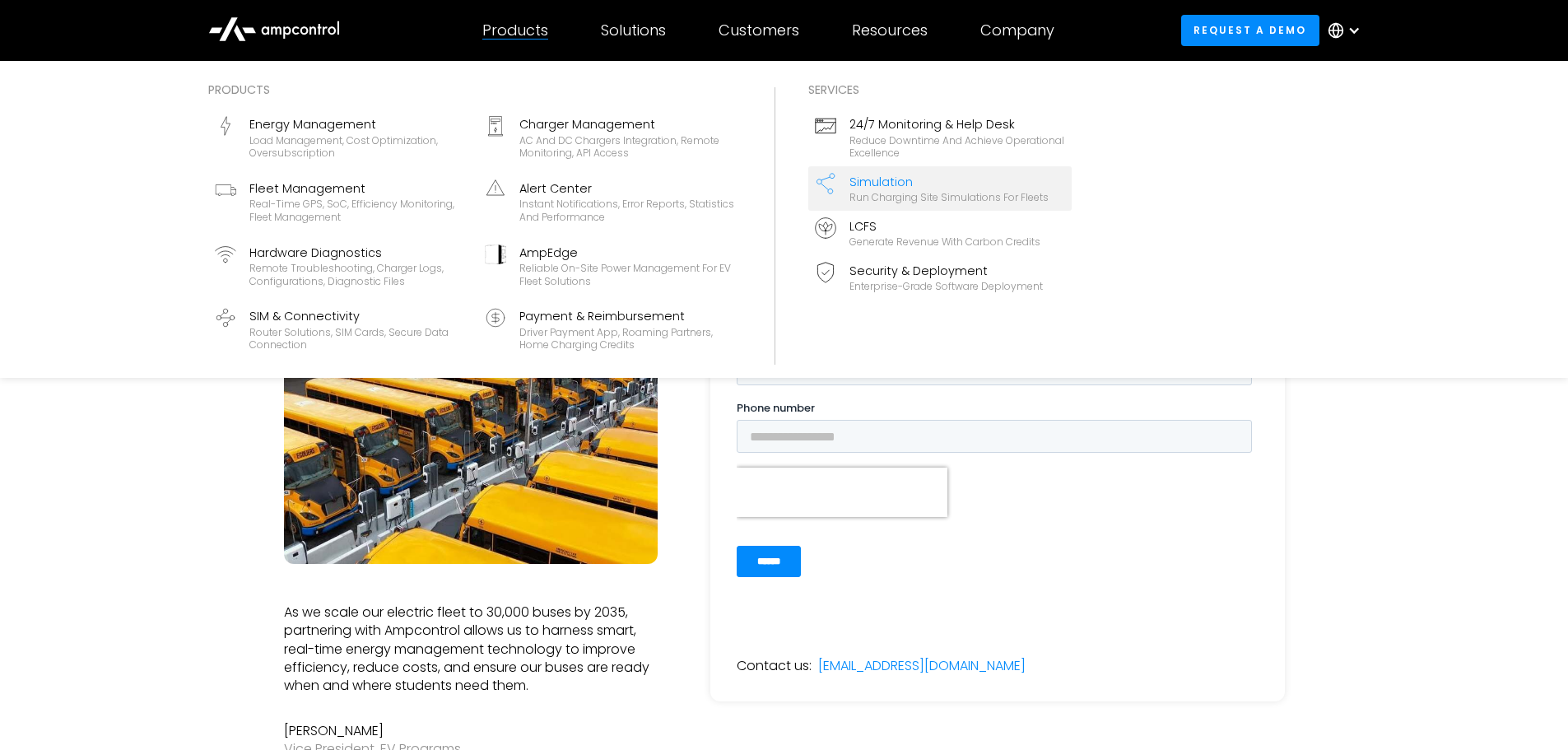
click at [928, 188] on div "Simulation" at bounding box center [949, 182] width 199 height 18
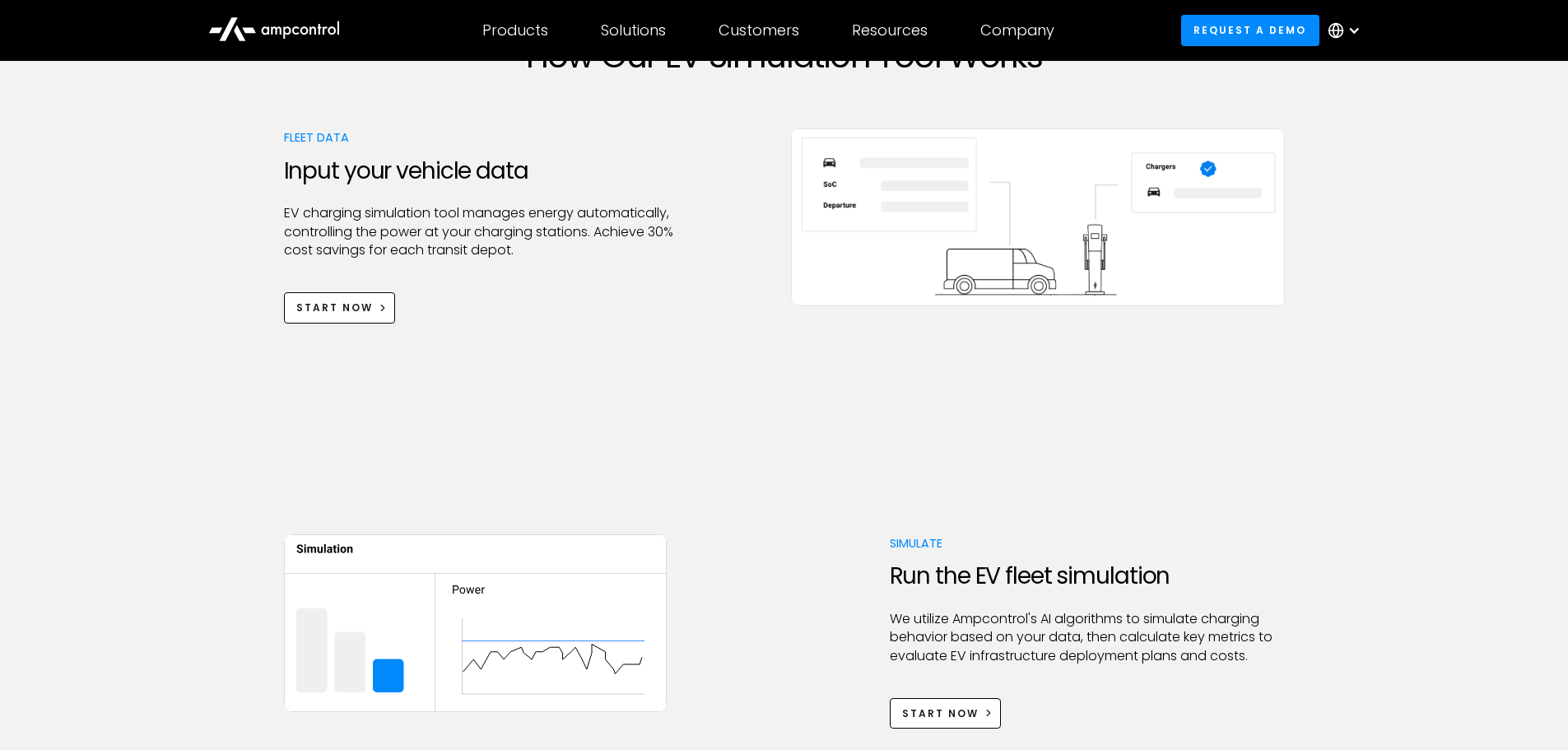
scroll to position [741, 0]
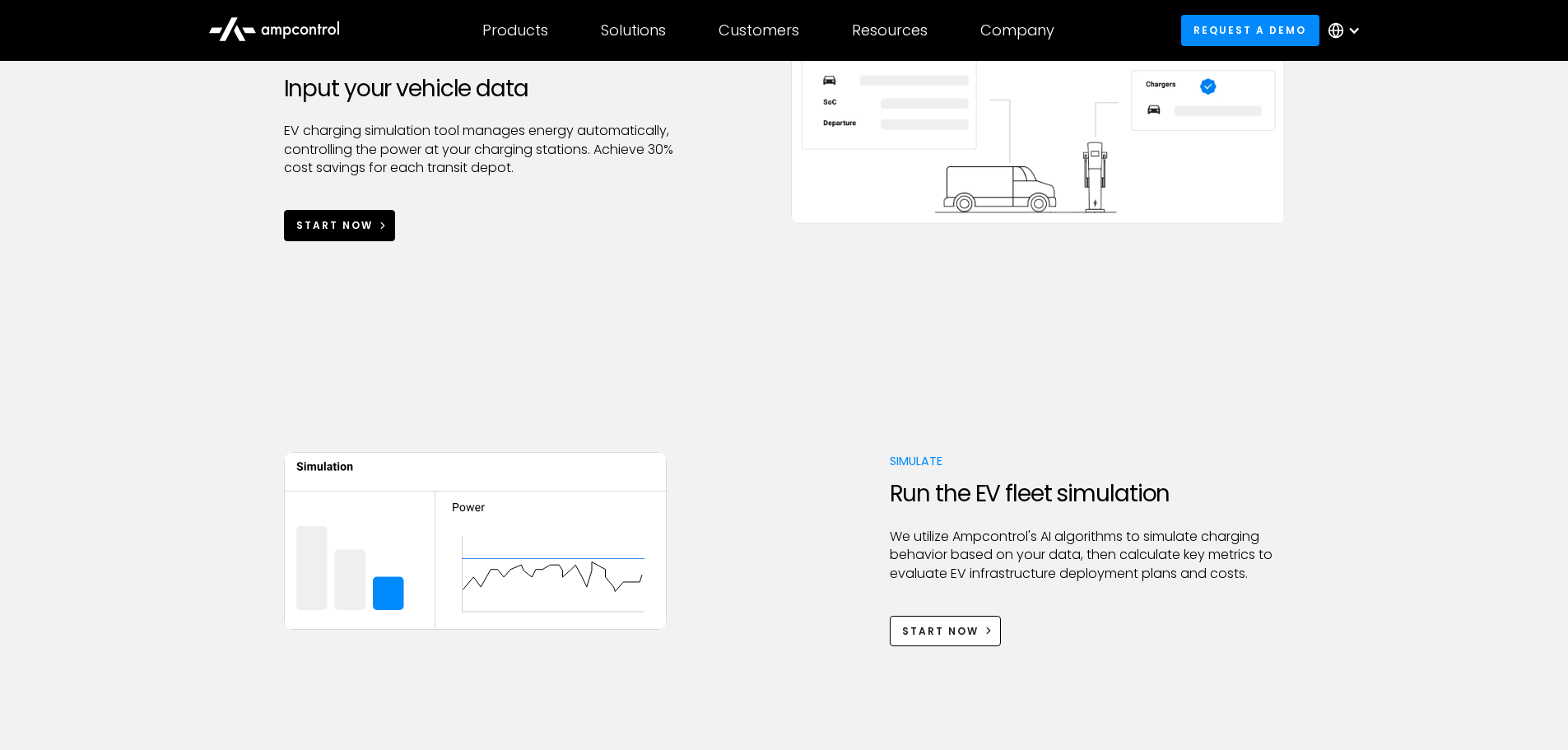
click at [339, 231] on div "Start Now" at bounding box center [334, 226] width 76 height 15
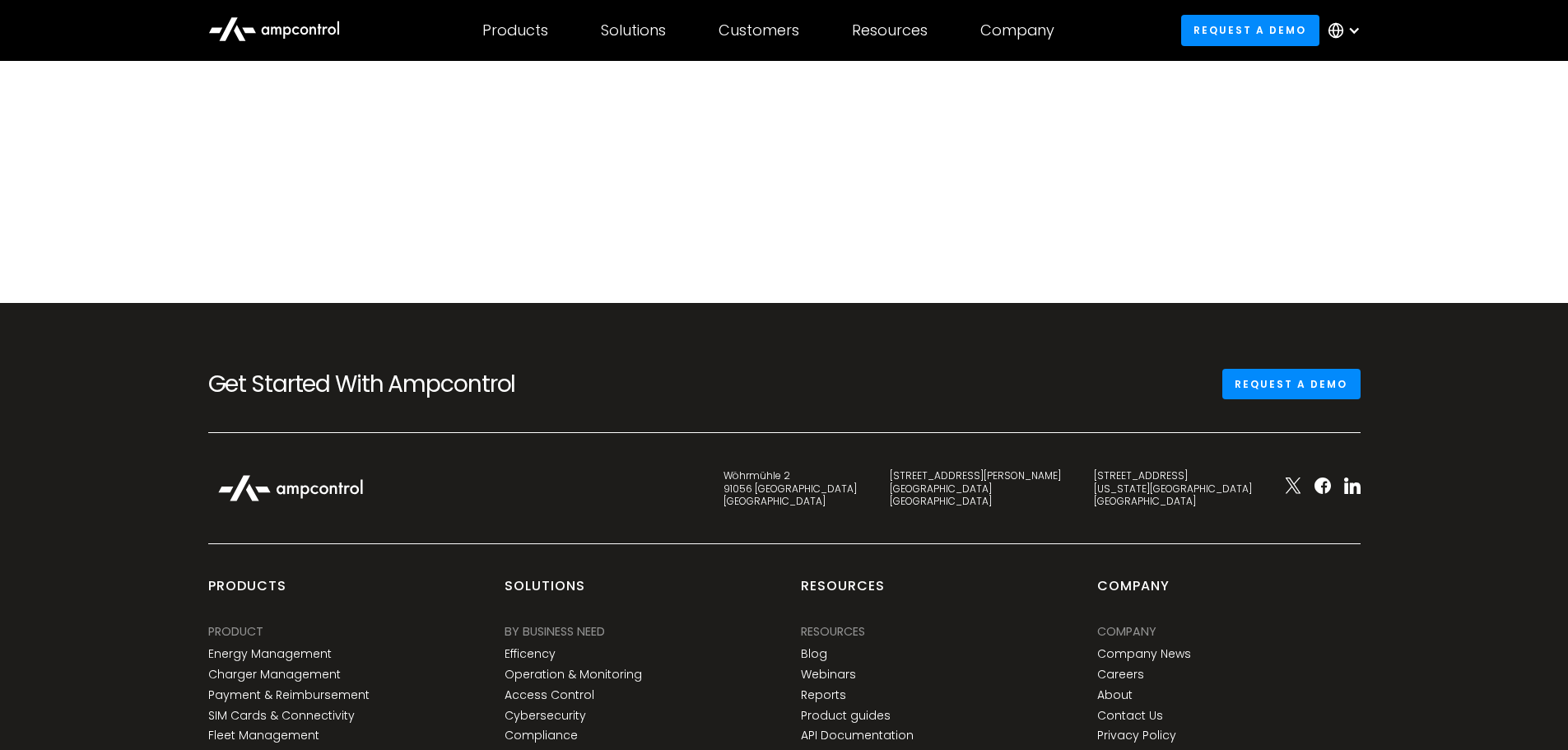
scroll to position [853, 0]
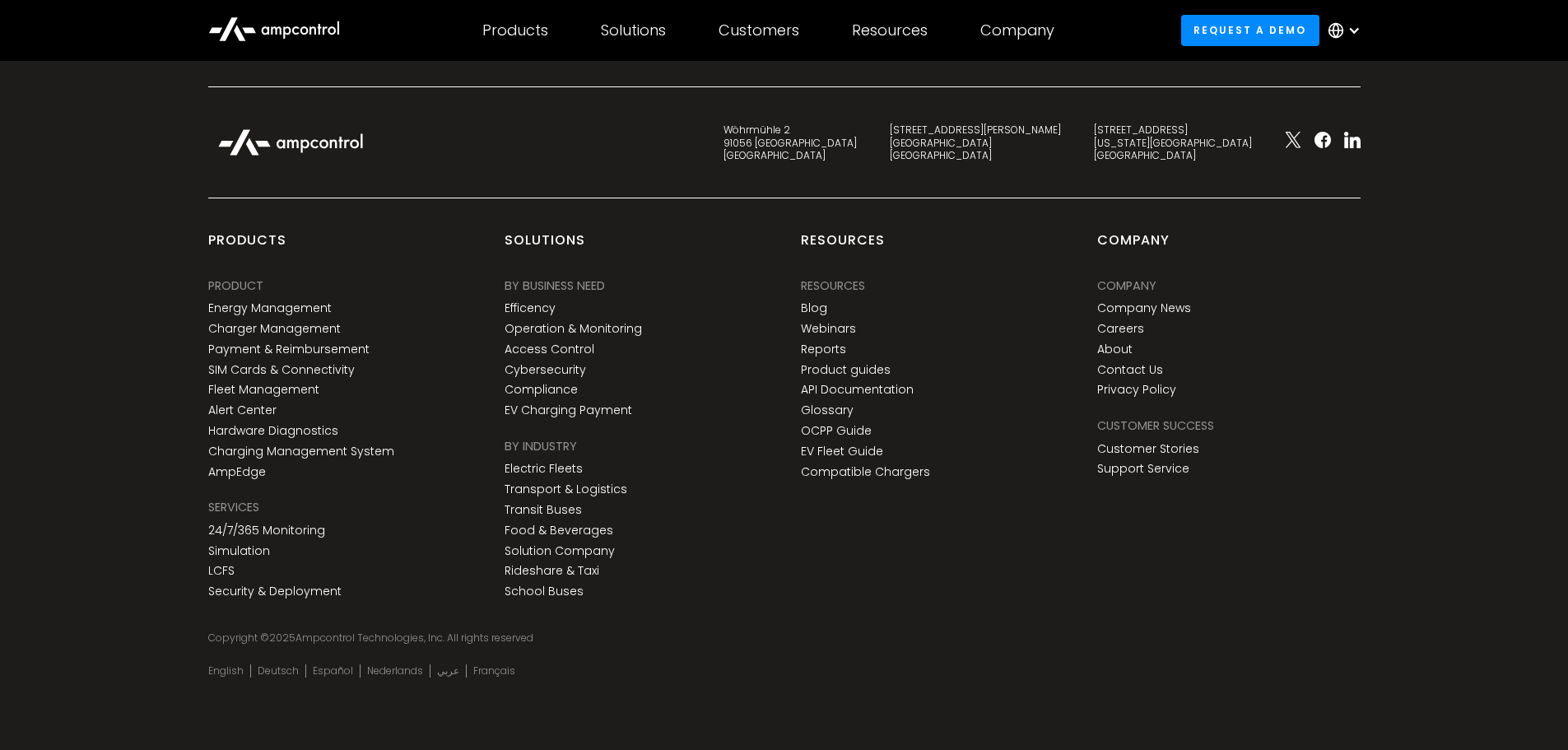
drag, startPoint x: 1246, startPoint y: 158, endPoint x: 1212, endPoint y: 568, distance: 411.4
click at [1202, 563] on div "Company Company Company Company News Careers About Contact Us Privacy Policy Cu…" at bounding box center [1229, 418] width 297 height 374
click at [1141, 472] on link "Support Service" at bounding box center [1143, 468] width 92 height 14
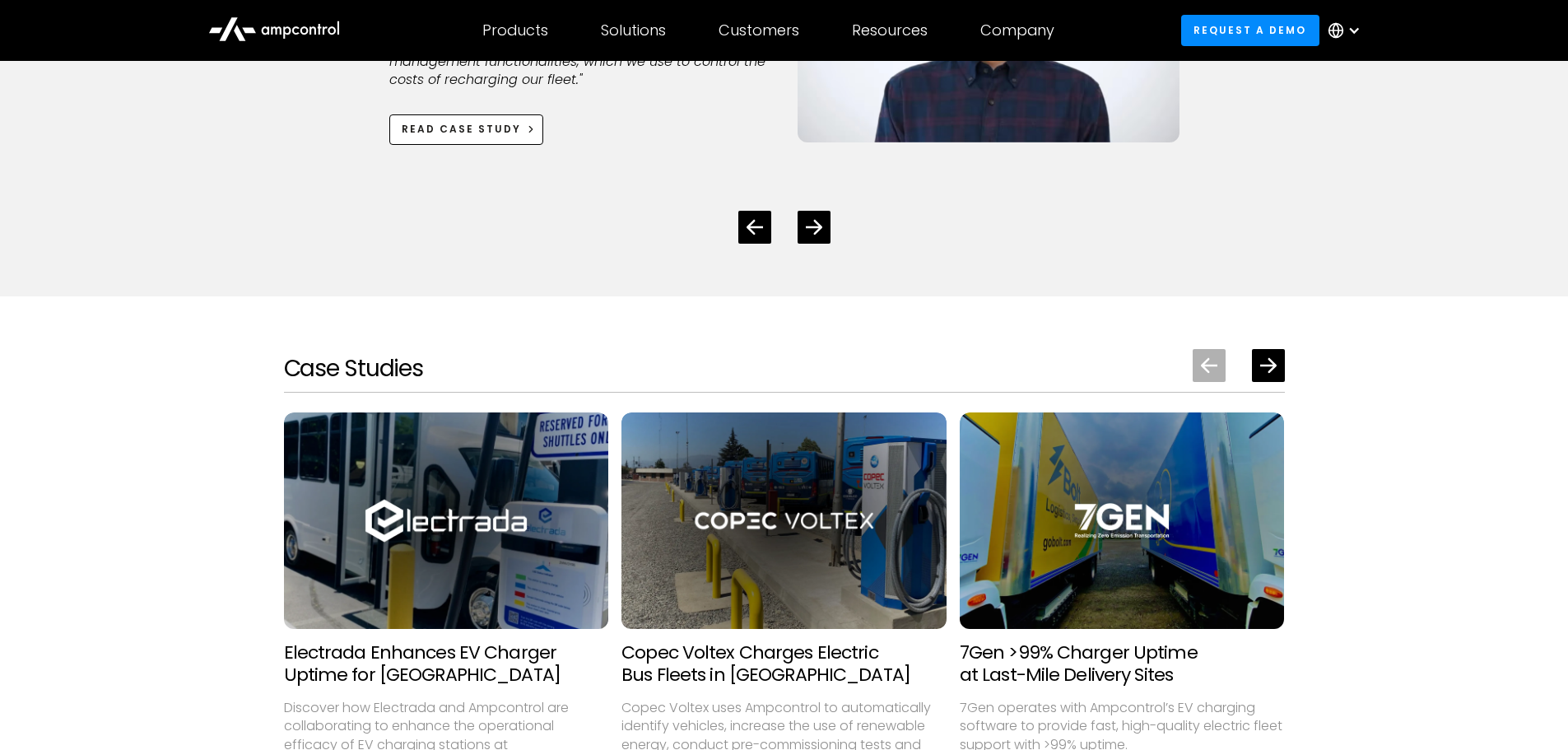
scroll to position [3379, 0]
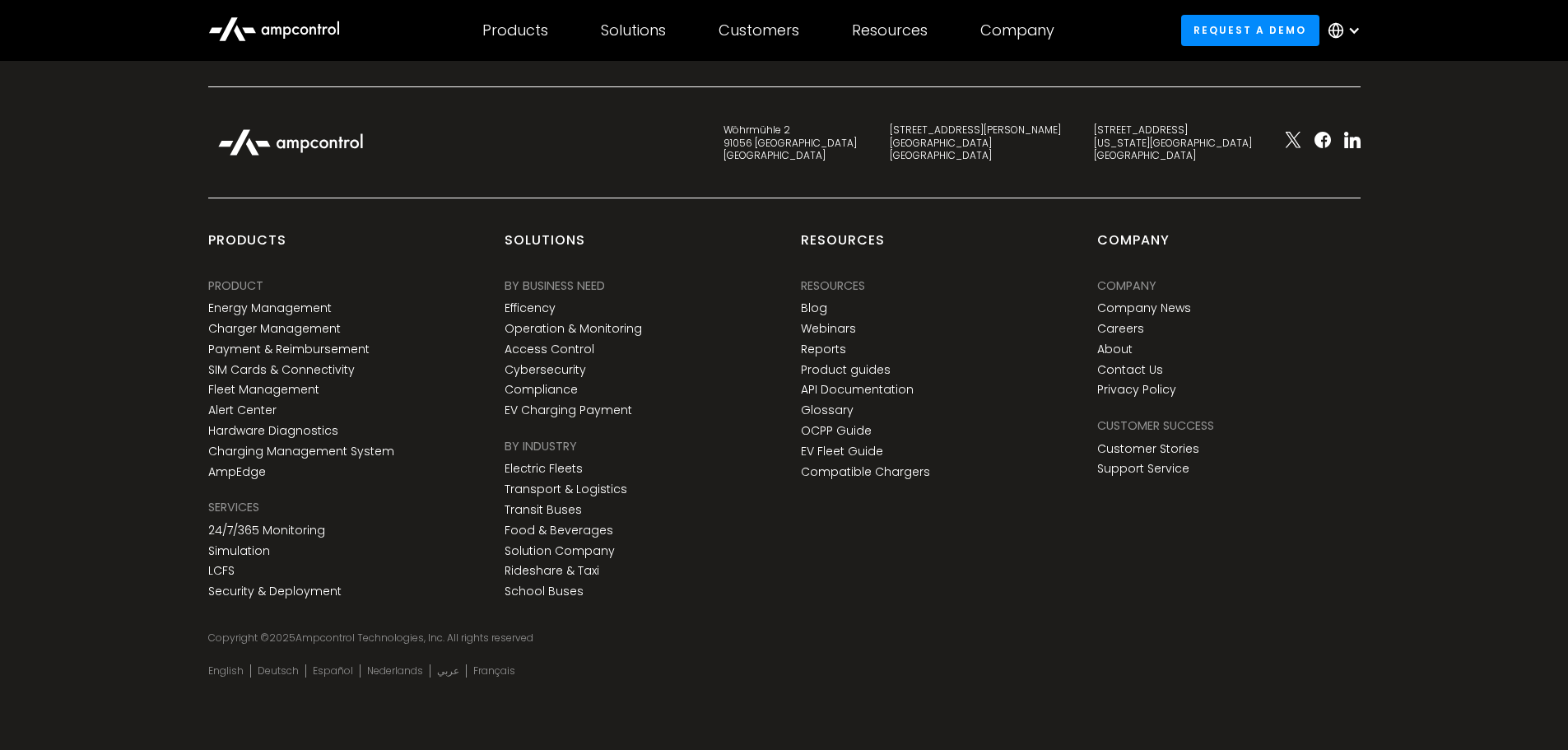
drag, startPoint x: 1246, startPoint y: 106, endPoint x: 1186, endPoint y: 613, distance: 510.5
